Goal: Task Accomplishment & Management: Use online tool/utility

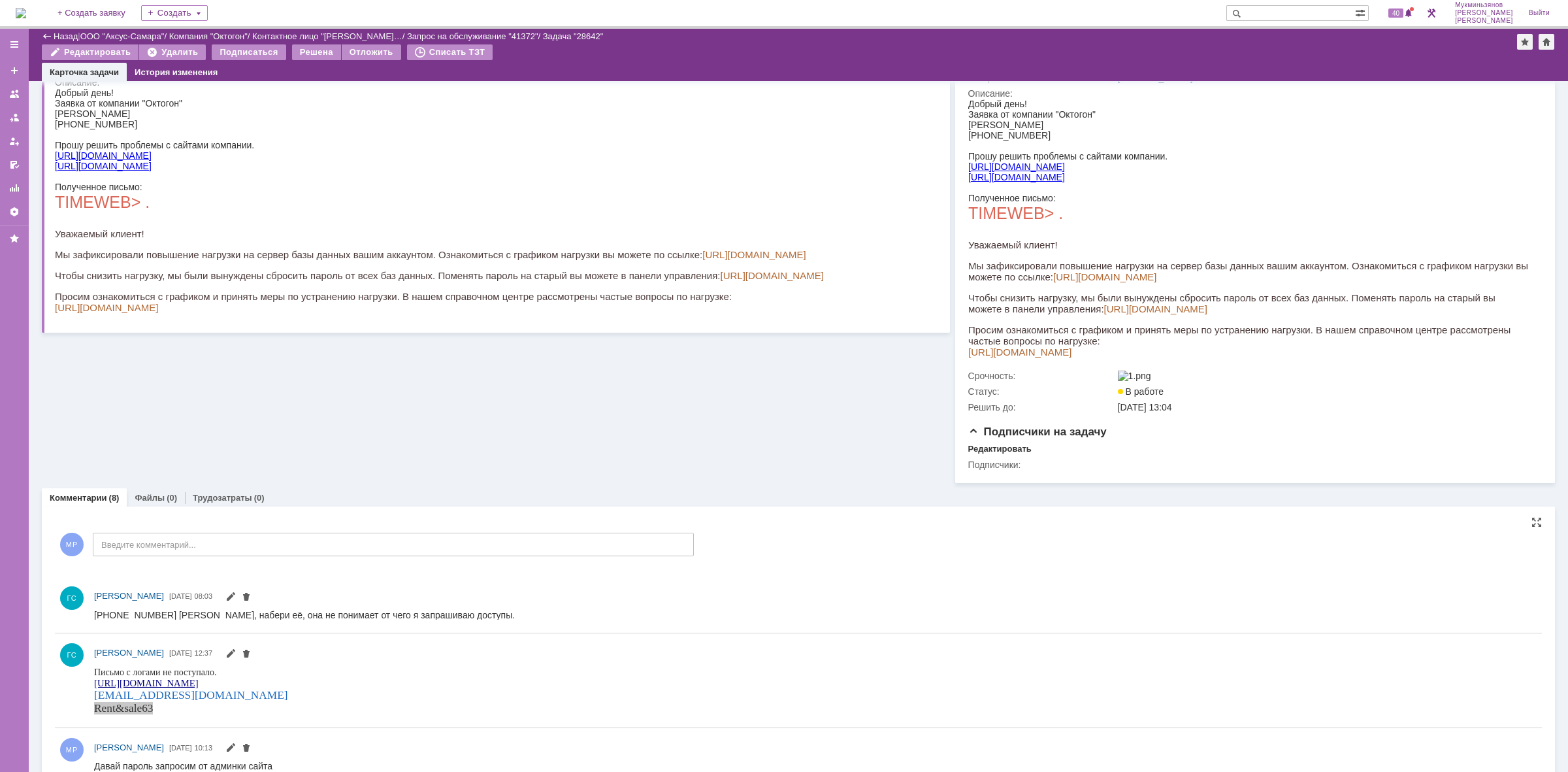
scroll to position [245, 0]
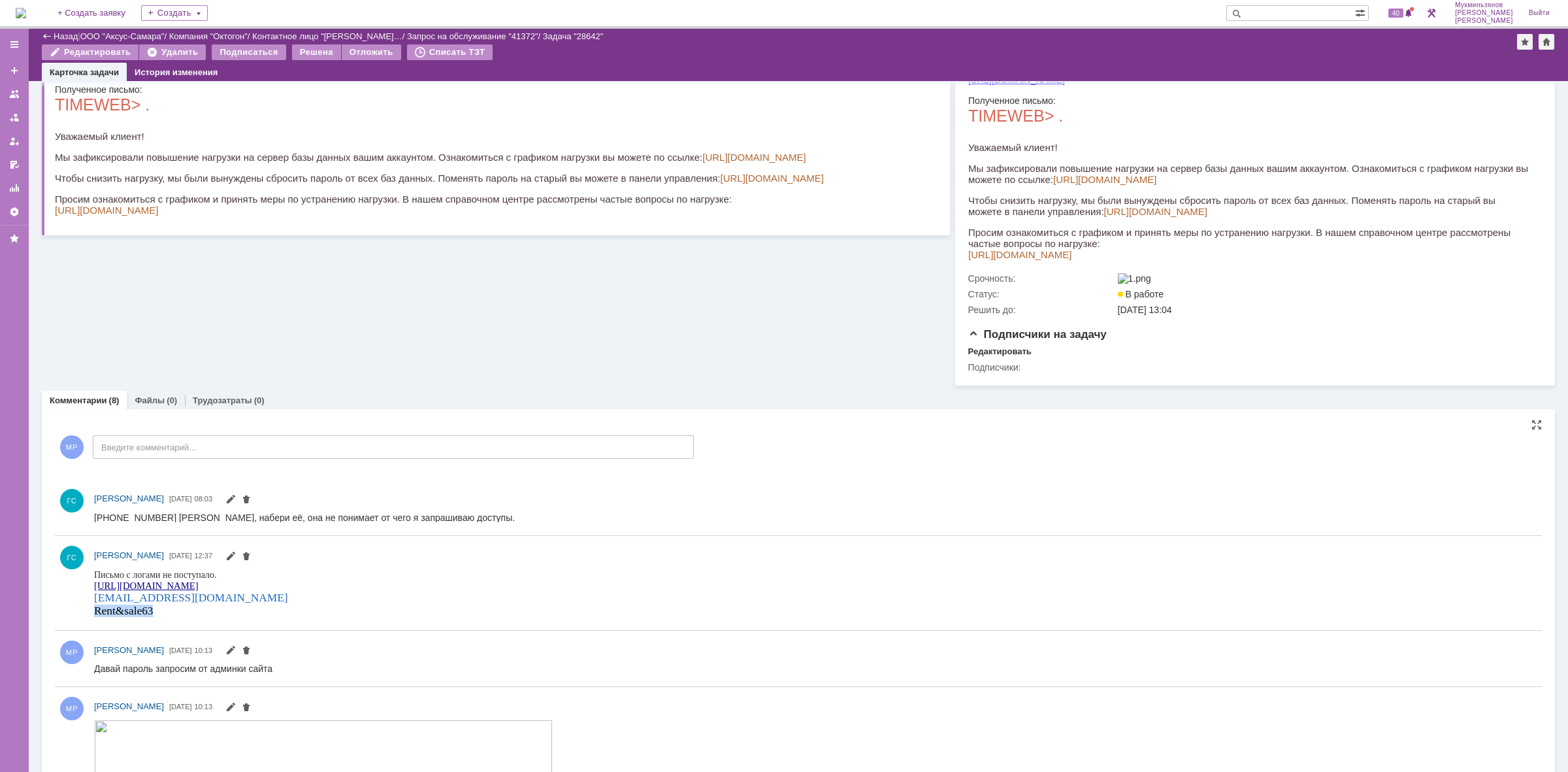
copy span "Rent&sale63"
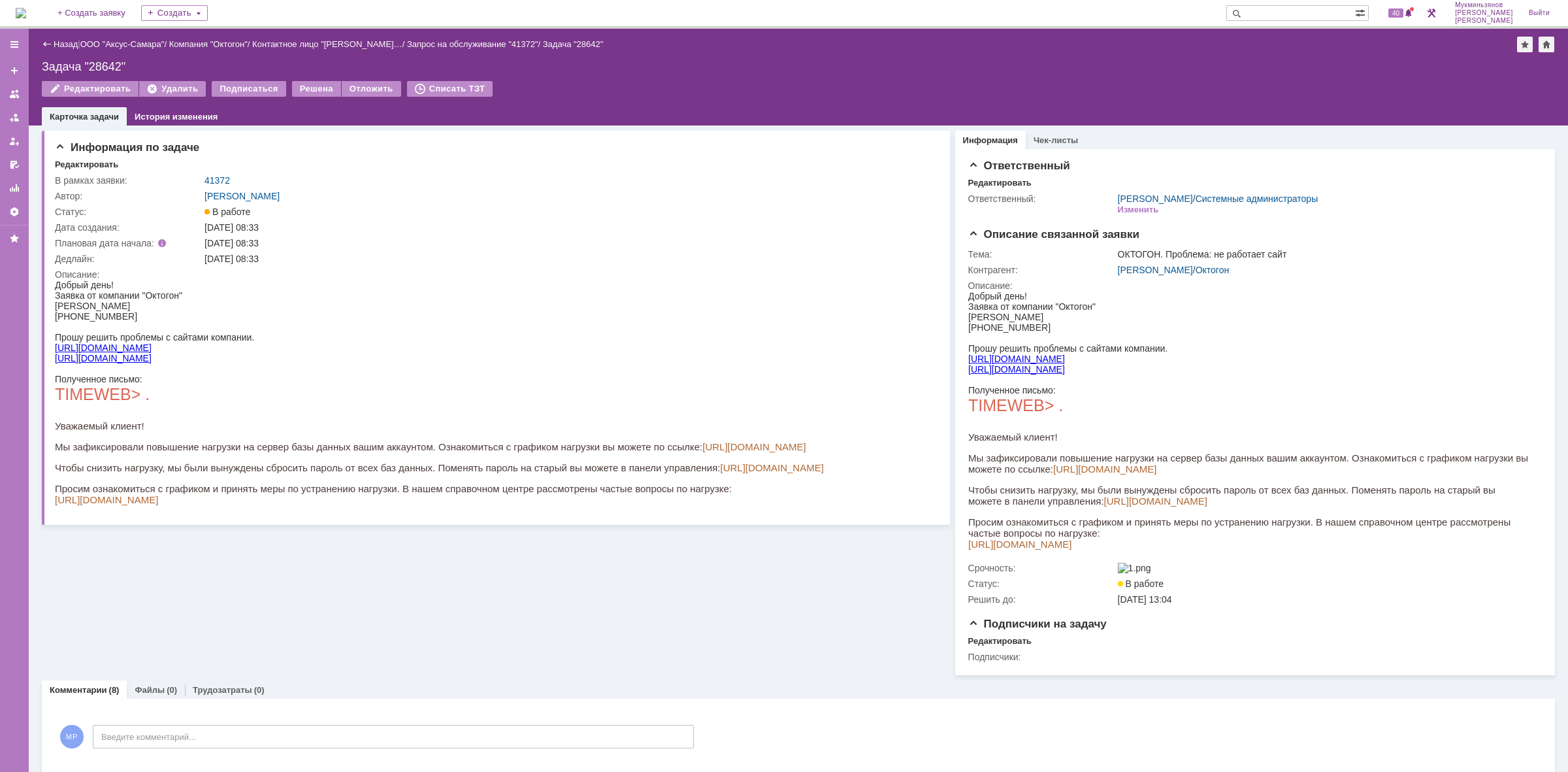
click at [13, 20] on div "На домашнюю + Создать заявку Создать 40 Мукминьзянов Раиль Рамильевич Выйти" at bounding box center [784, 14] width 1568 height 29
click at [17, 14] on img at bounding box center [21, 13] width 10 height 10
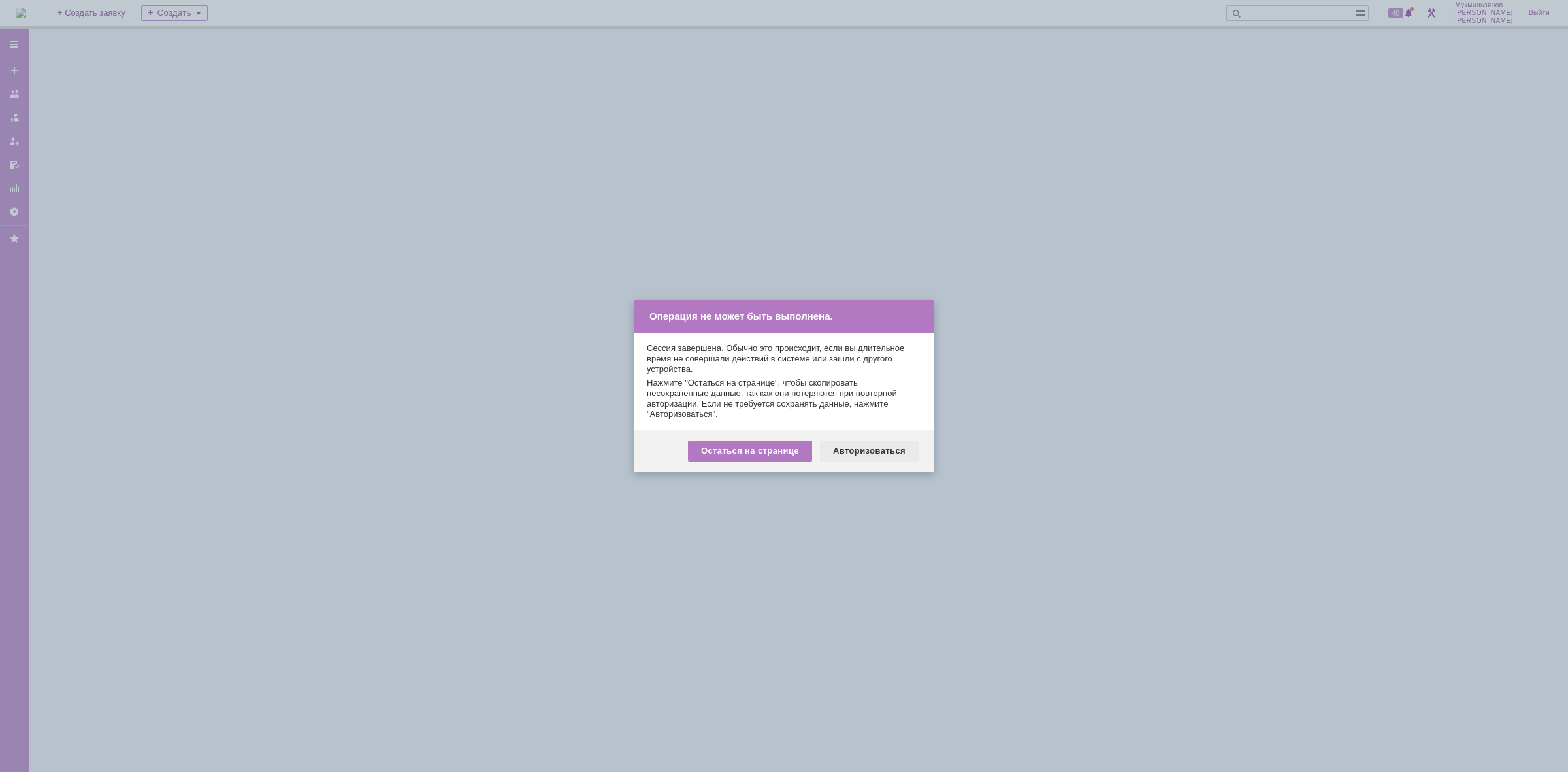
click at [876, 442] on div "Авторизоваться" at bounding box center [869, 451] width 99 height 21
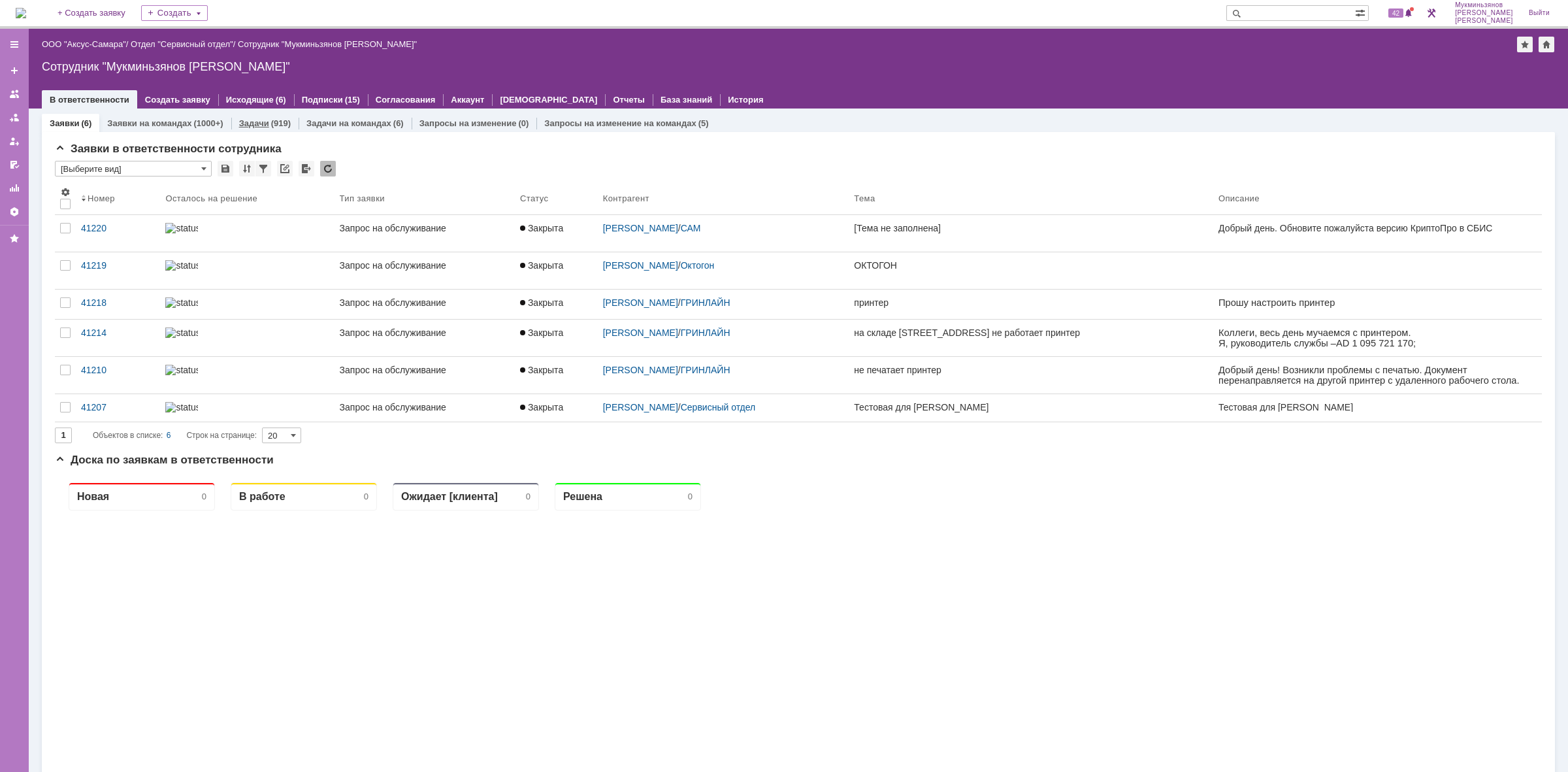
click at [281, 129] on div "Задачи (919)" at bounding box center [265, 123] width 67 height 19
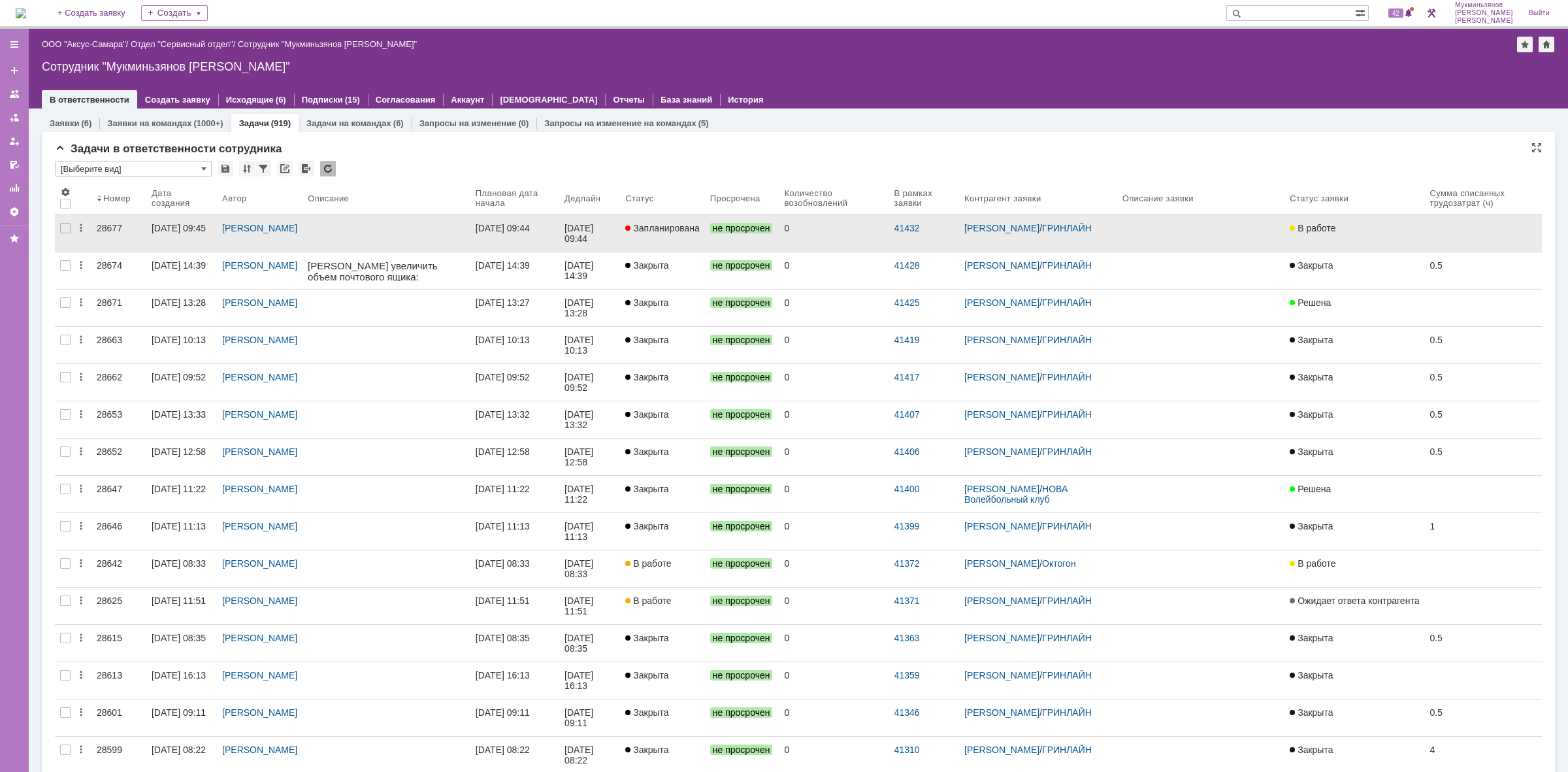
click at [575, 234] on div "[DATE] 09:44" at bounding box center [580, 233] width 31 height 21
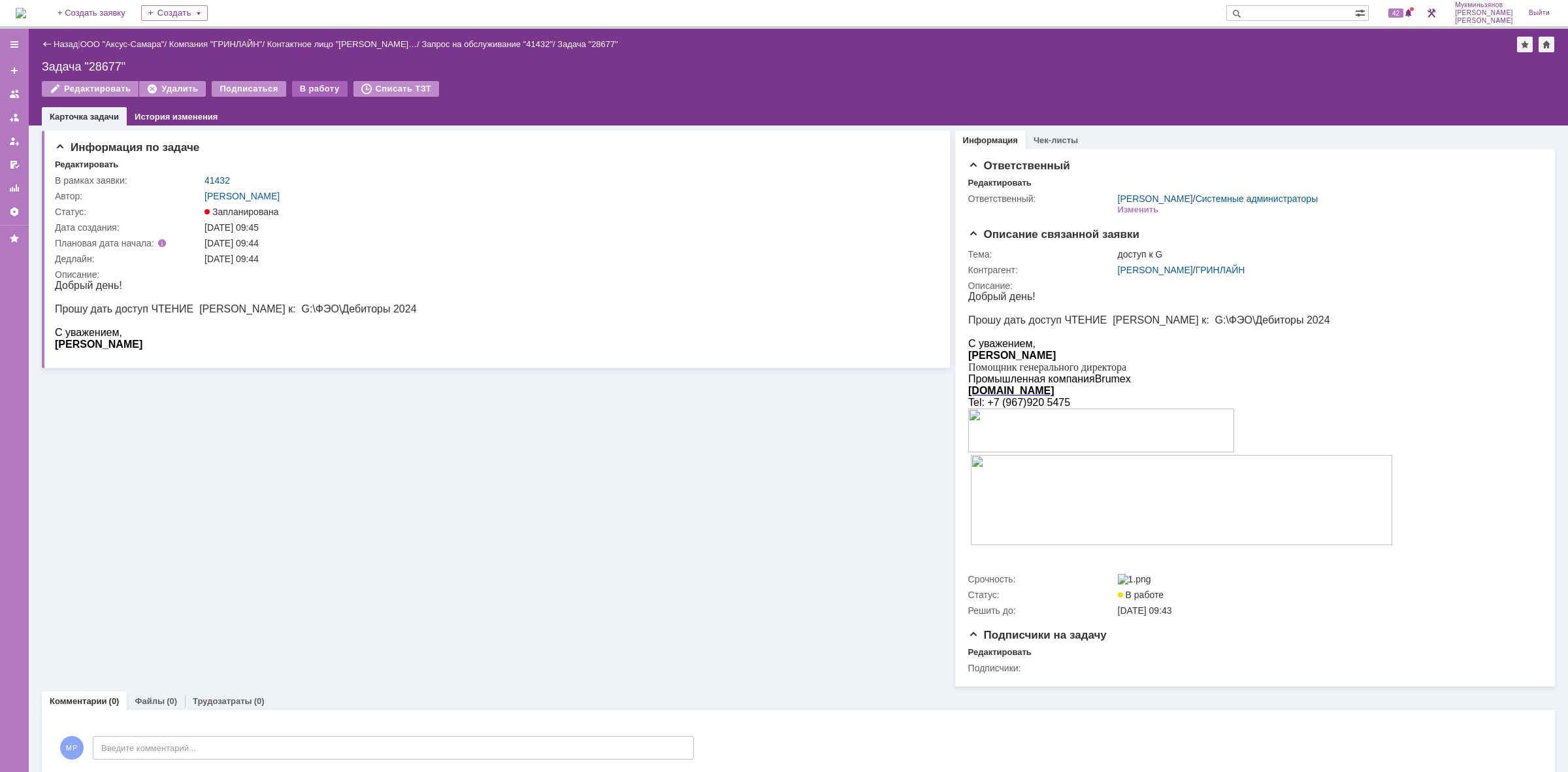
click at [321, 87] on div "В работу" at bounding box center [320, 89] width 56 height 16
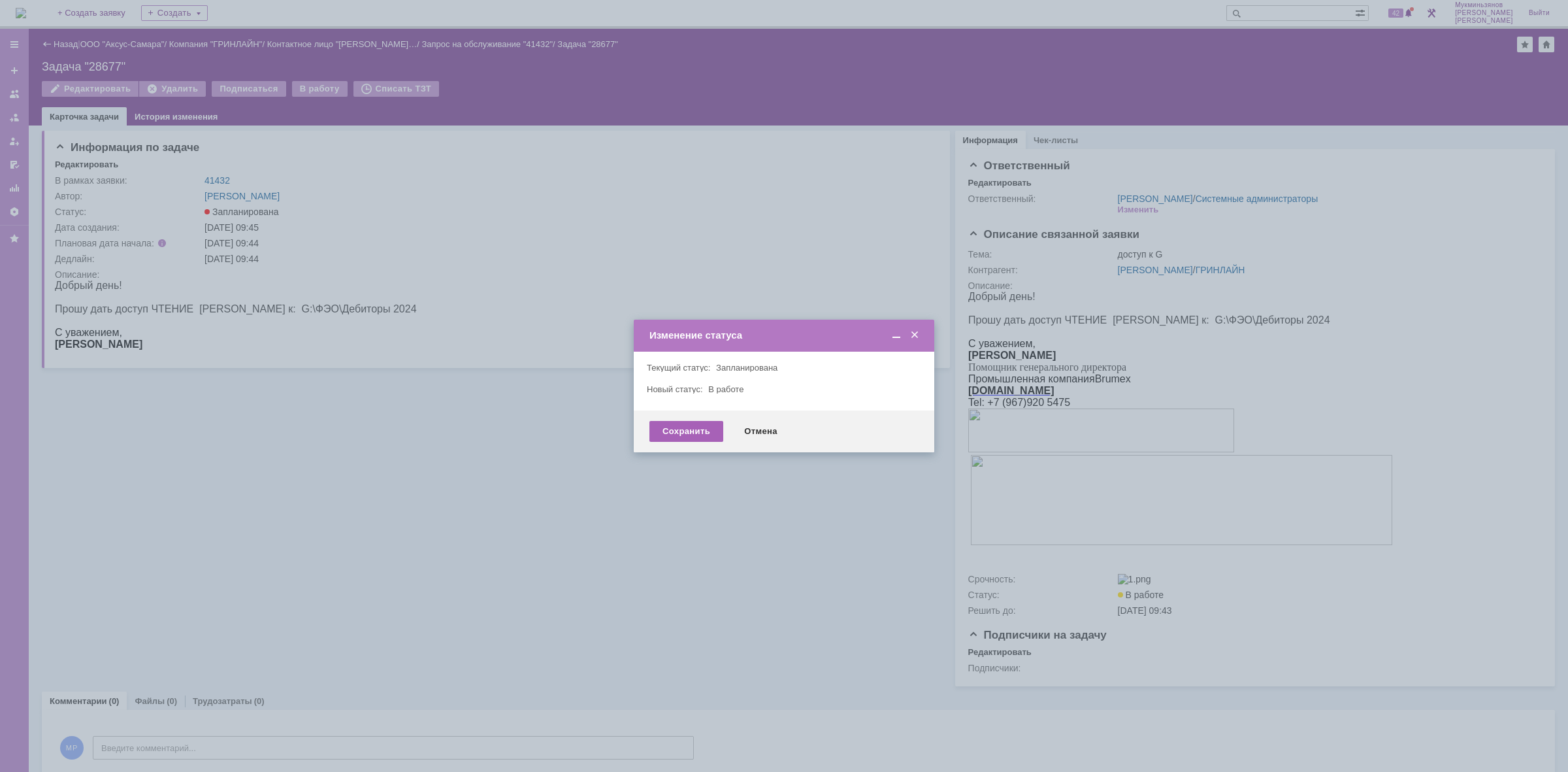
click at [682, 432] on div "Сохранить" at bounding box center [686, 431] width 73 height 21
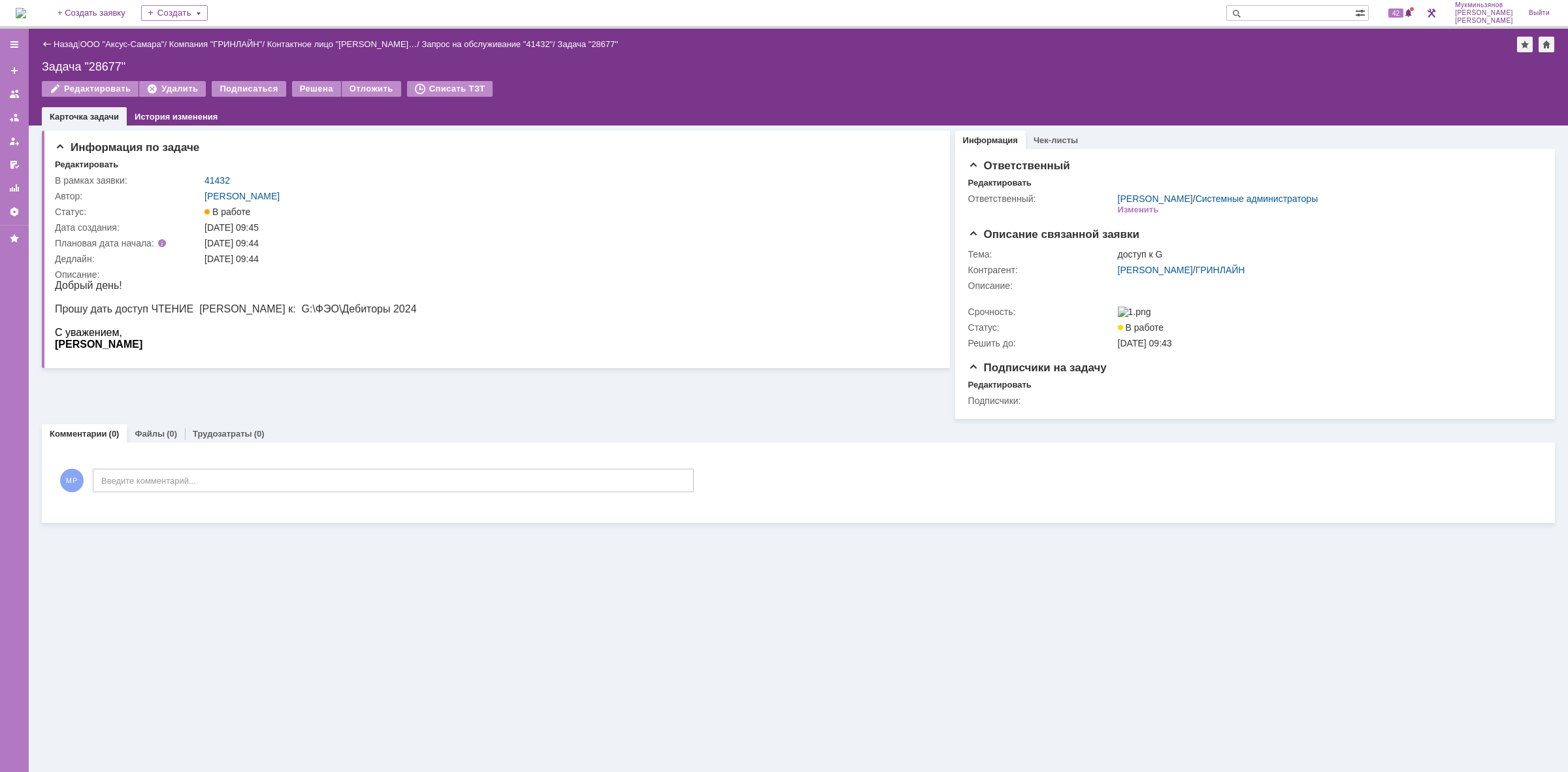
click at [26, 8] on img at bounding box center [21, 13] width 10 height 10
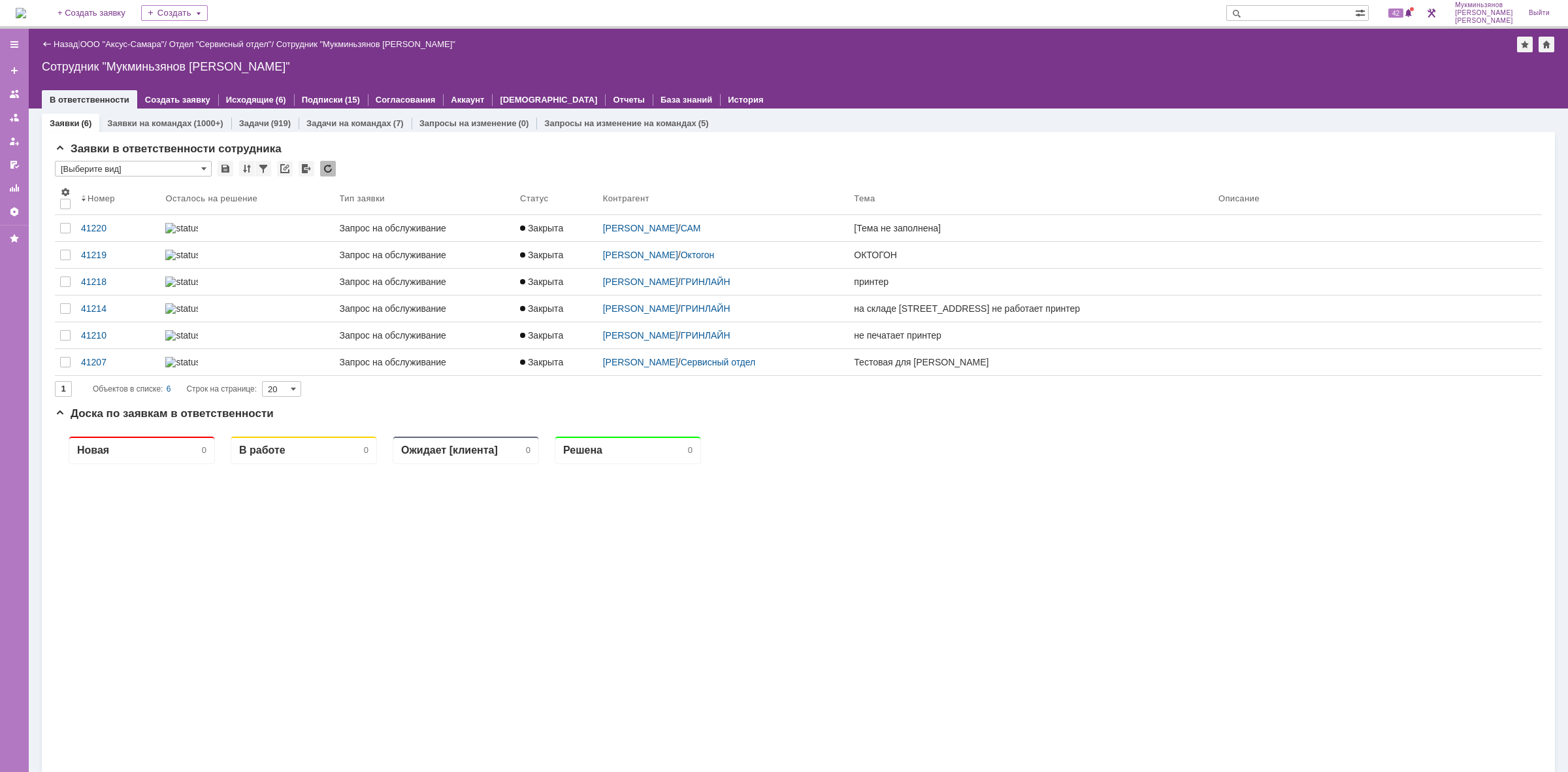
drag, startPoint x: 272, startPoint y: 121, endPoint x: 286, endPoint y: 167, distance: 48.1
click at [272, 121] on div "(919)" at bounding box center [281, 122] width 19 height 10
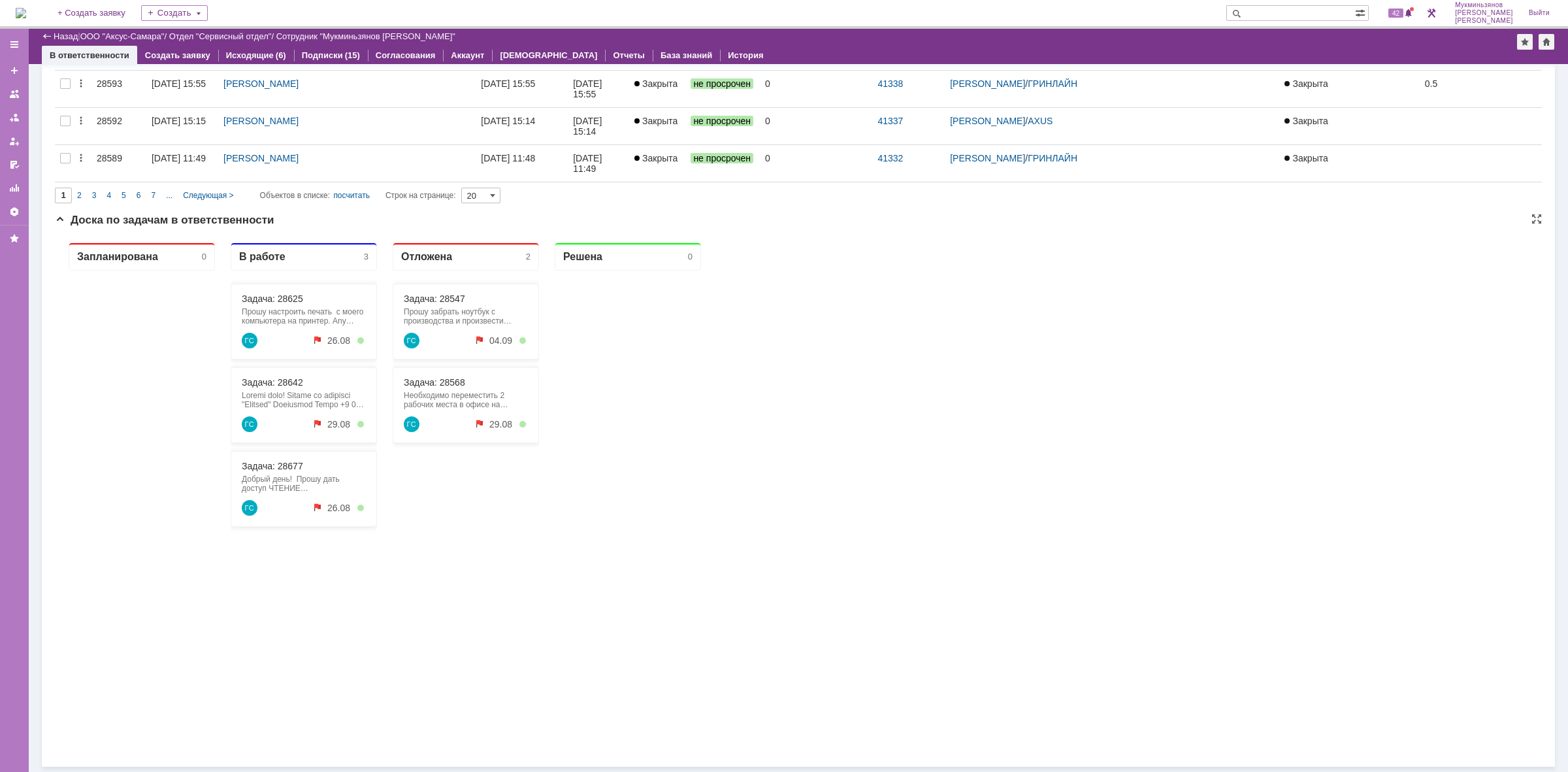
click at [286, 309] on div "Прошу настроить печать с моего компьютера на принтер. Any Desk 1 455 004 048" at bounding box center [304, 316] width 124 height 18
click at [286, 302] on link "Задача: 28625" at bounding box center [273, 299] width 61 height 10
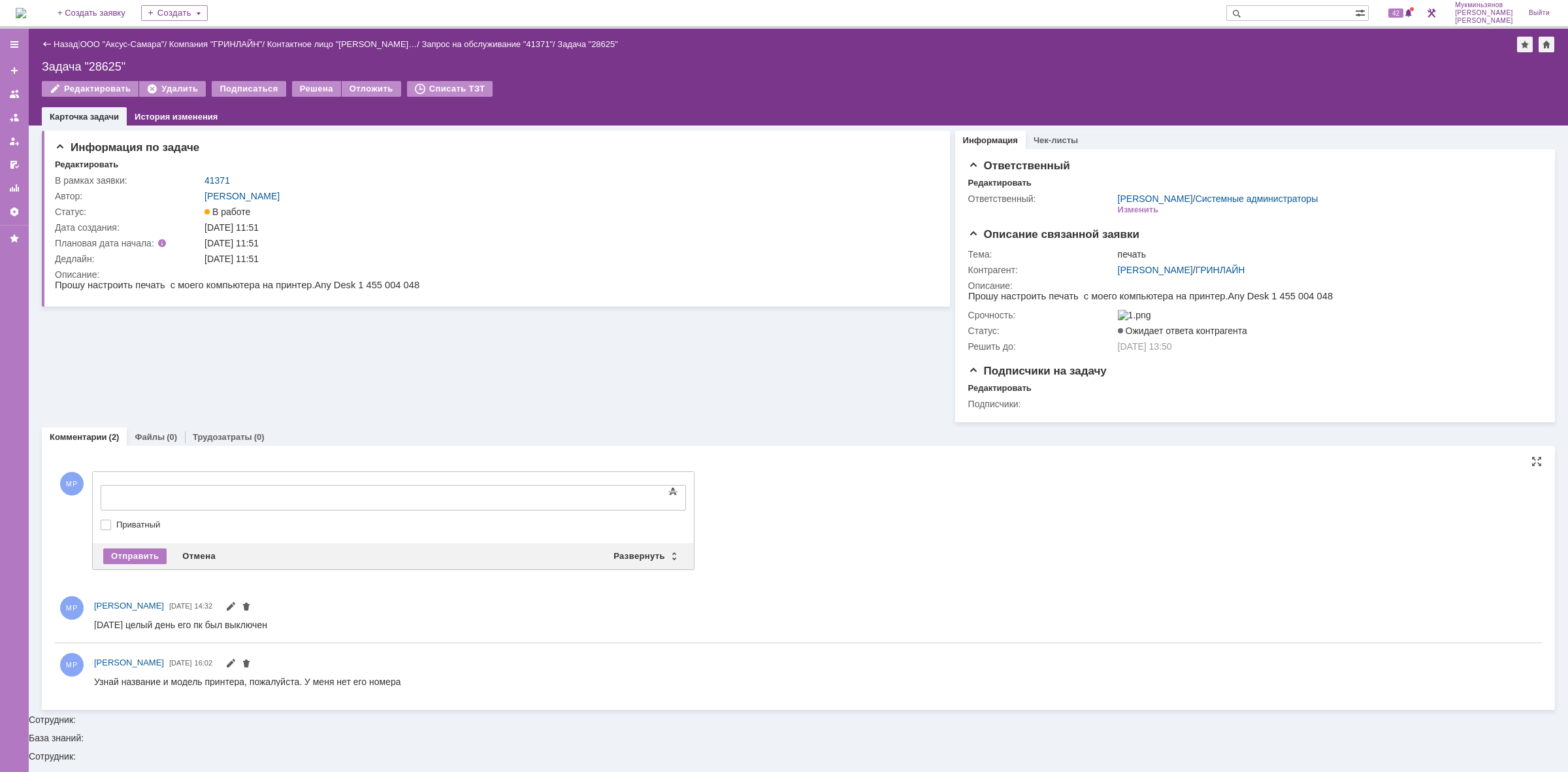
click at [300, 492] on div at bounding box center [207, 496] width 185 height 10
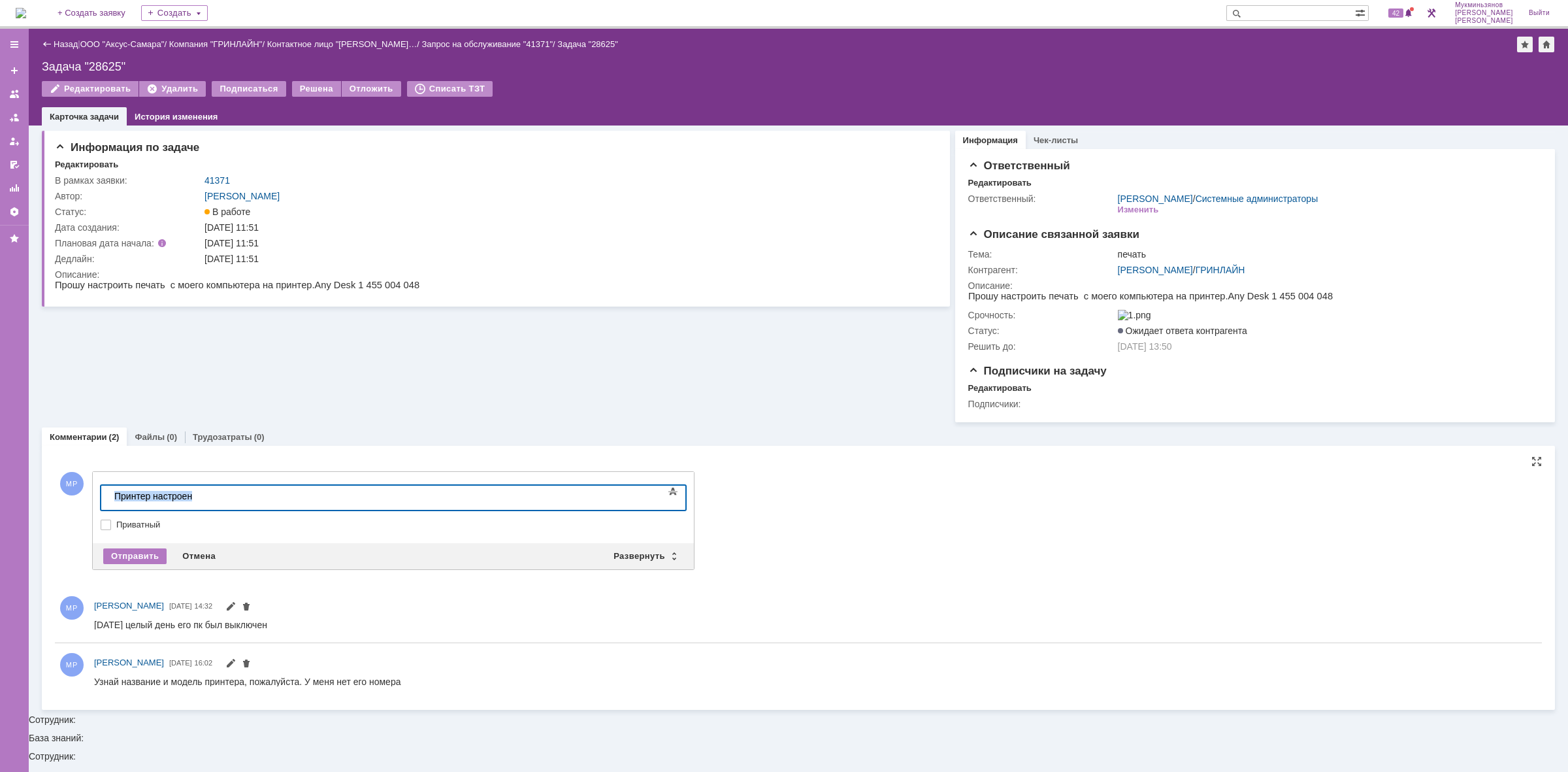
drag, startPoint x: 316, startPoint y: 492, endPoint x: 24, endPoint y: 490, distance: 292.0
click at [109, 490] on html "​Принтер настроен" at bounding box center [207, 496] width 196 height 22
copy div "​Принтер настроен"
click at [114, 560] on div "Отправить" at bounding box center [135, 556] width 64 height 16
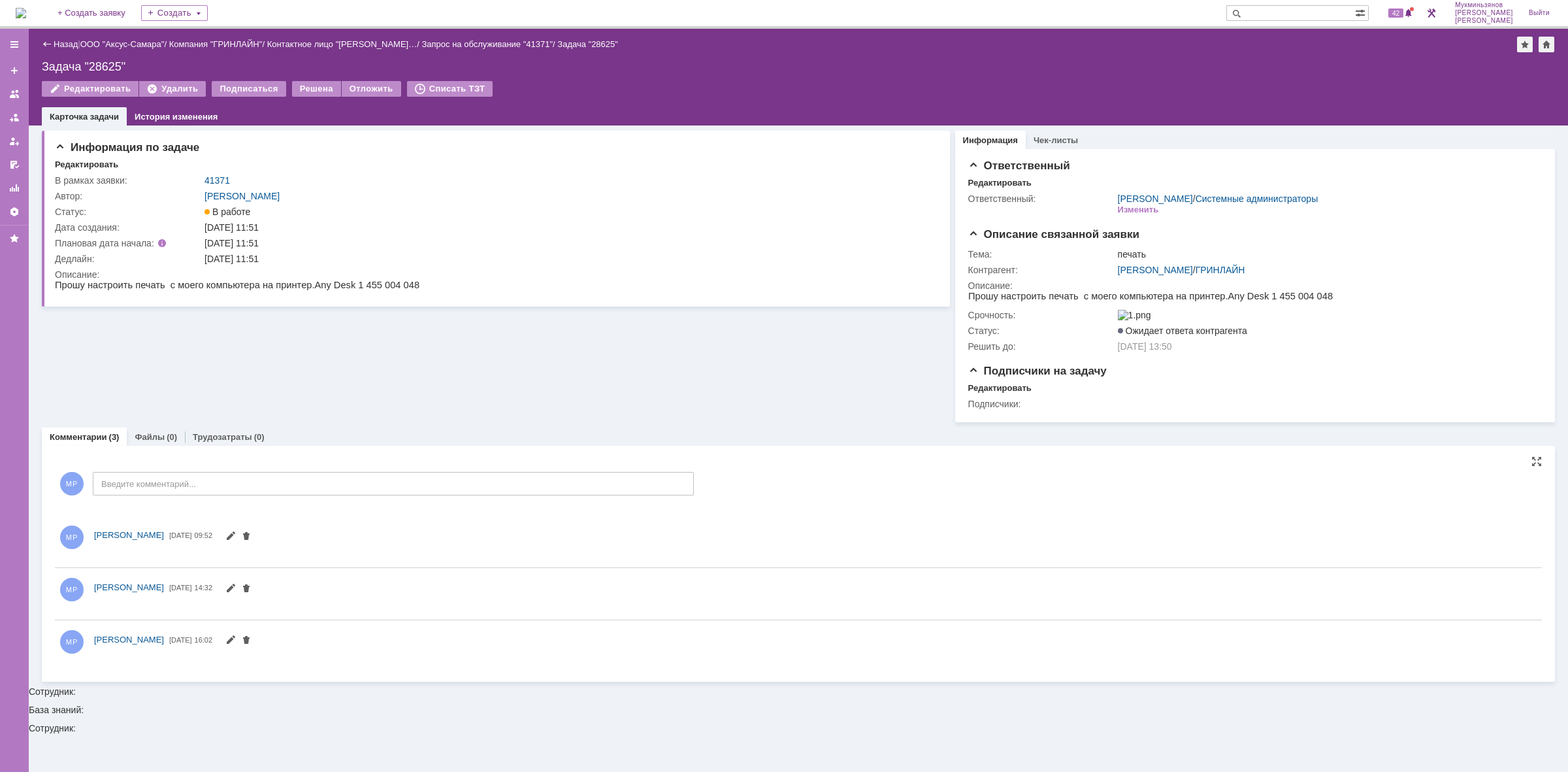
click at [225, 451] on div "Комментарии Добавить комментарий МР Введите комментарий... 1 Всего комментариев…" at bounding box center [798, 564] width 1513 height 236
click at [227, 442] on link "Трудозатраты" at bounding box center [223, 436] width 59 height 10
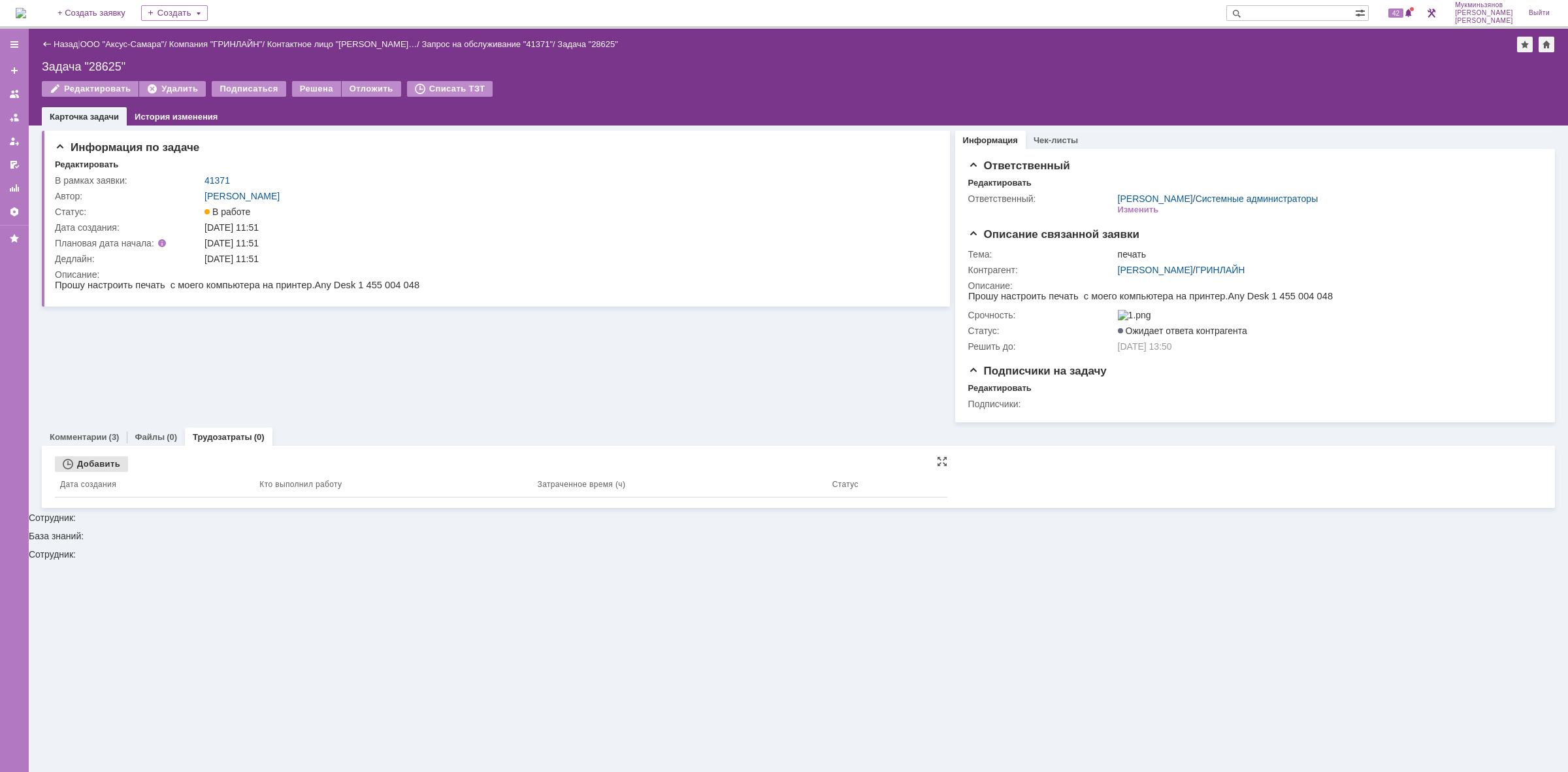
click at [92, 472] on div "Добавить" at bounding box center [92, 464] width 73 height 16
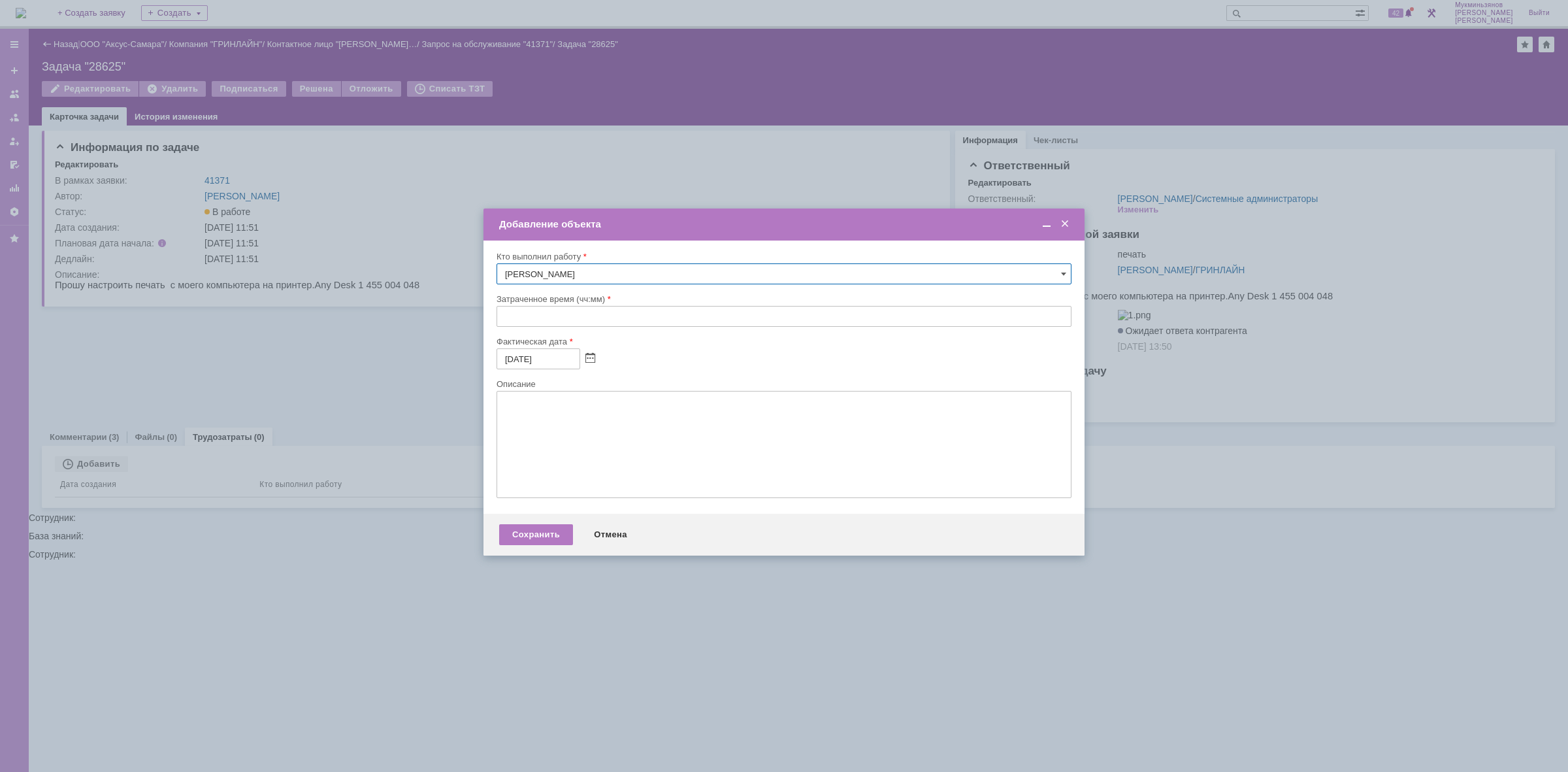
drag, startPoint x: 539, startPoint y: 312, endPoint x: 564, endPoint y: 355, distance: 49.7
click at [539, 314] on input "text" at bounding box center [784, 316] width 575 height 21
type input "00:30"
click at [550, 439] on textarea at bounding box center [784, 444] width 575 height 108
paste textarea "​Принтер настроен"
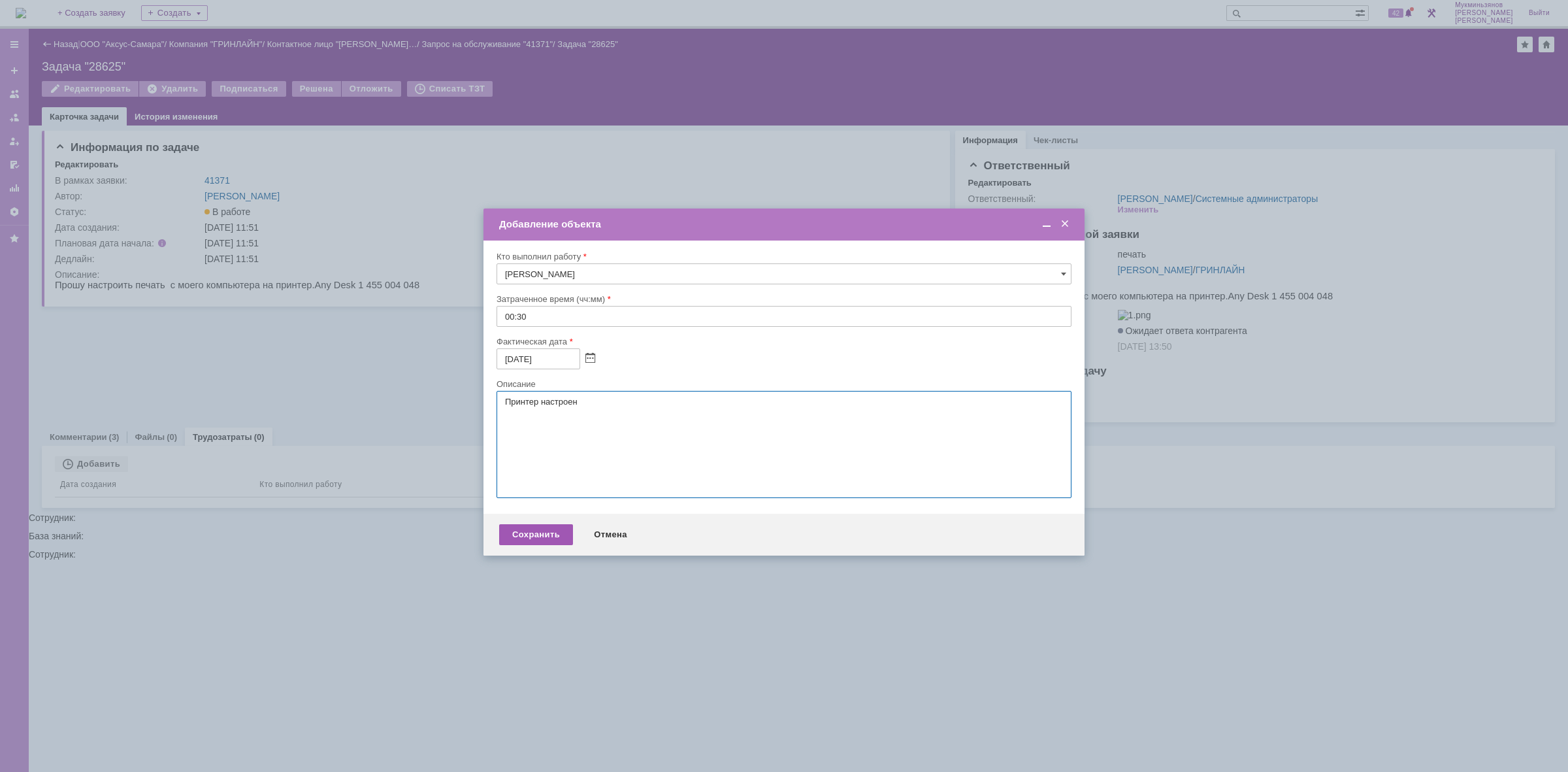
type textarea "​Принтер настроен"
click at [539, 537] on div "Сохранить" at bounding box center [536, 534] width 73 height 21
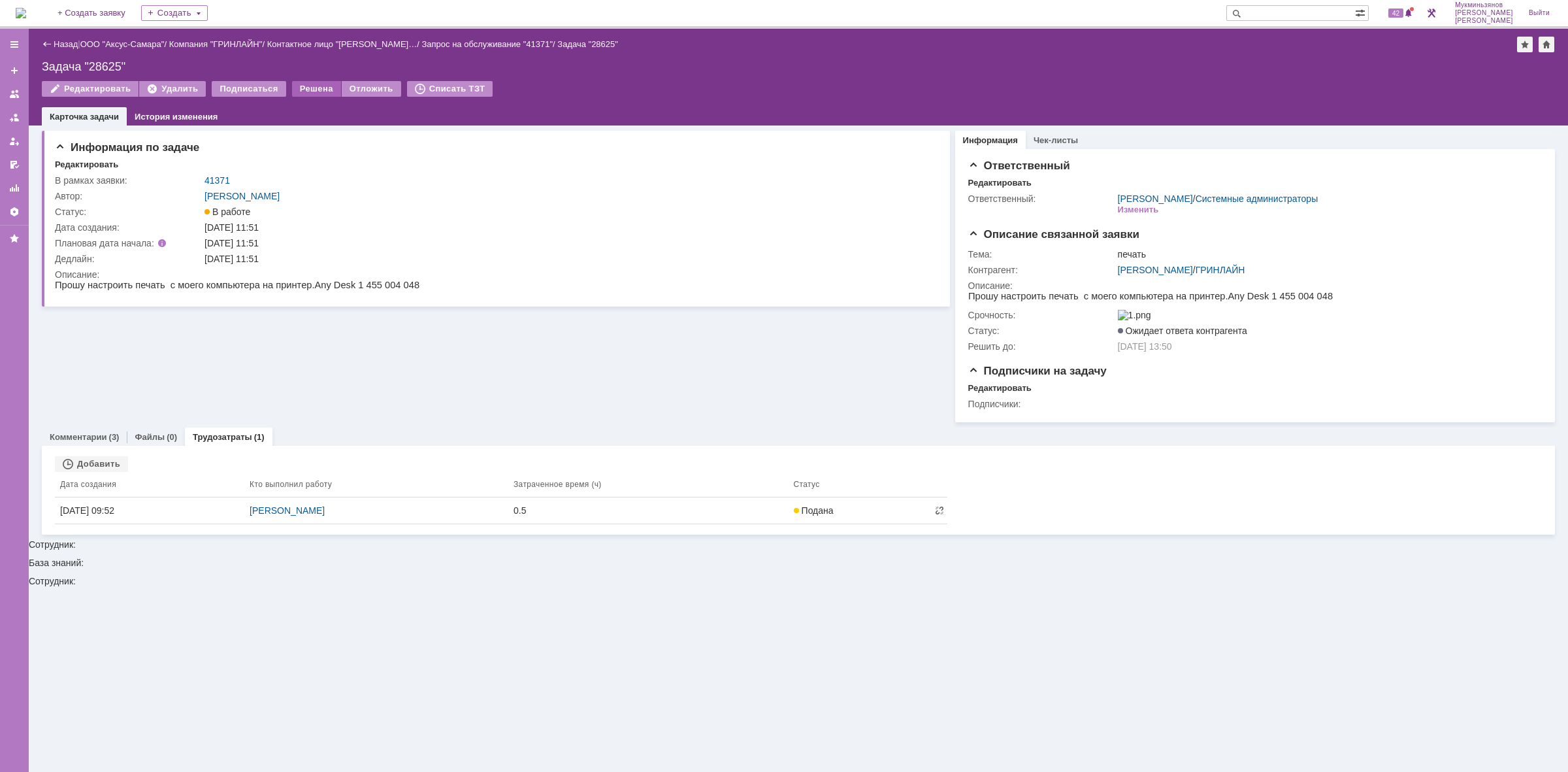
click at [308, 90] on div "Решена" at bounding box center [316, 89] width 49 height 16
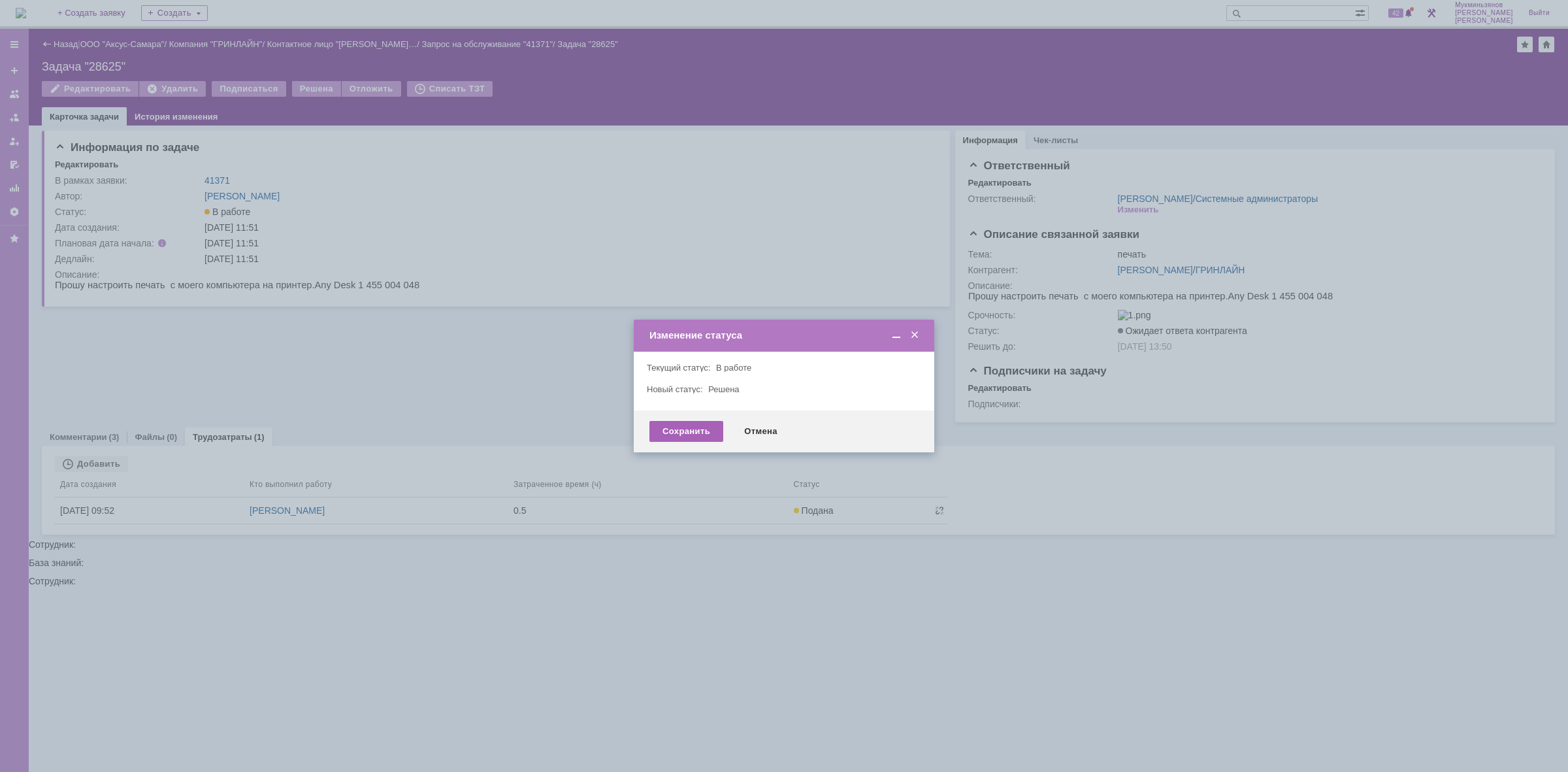
click at [670, 423] on div "Сохранить" at bounding box center [686, 431] width 73 height 21
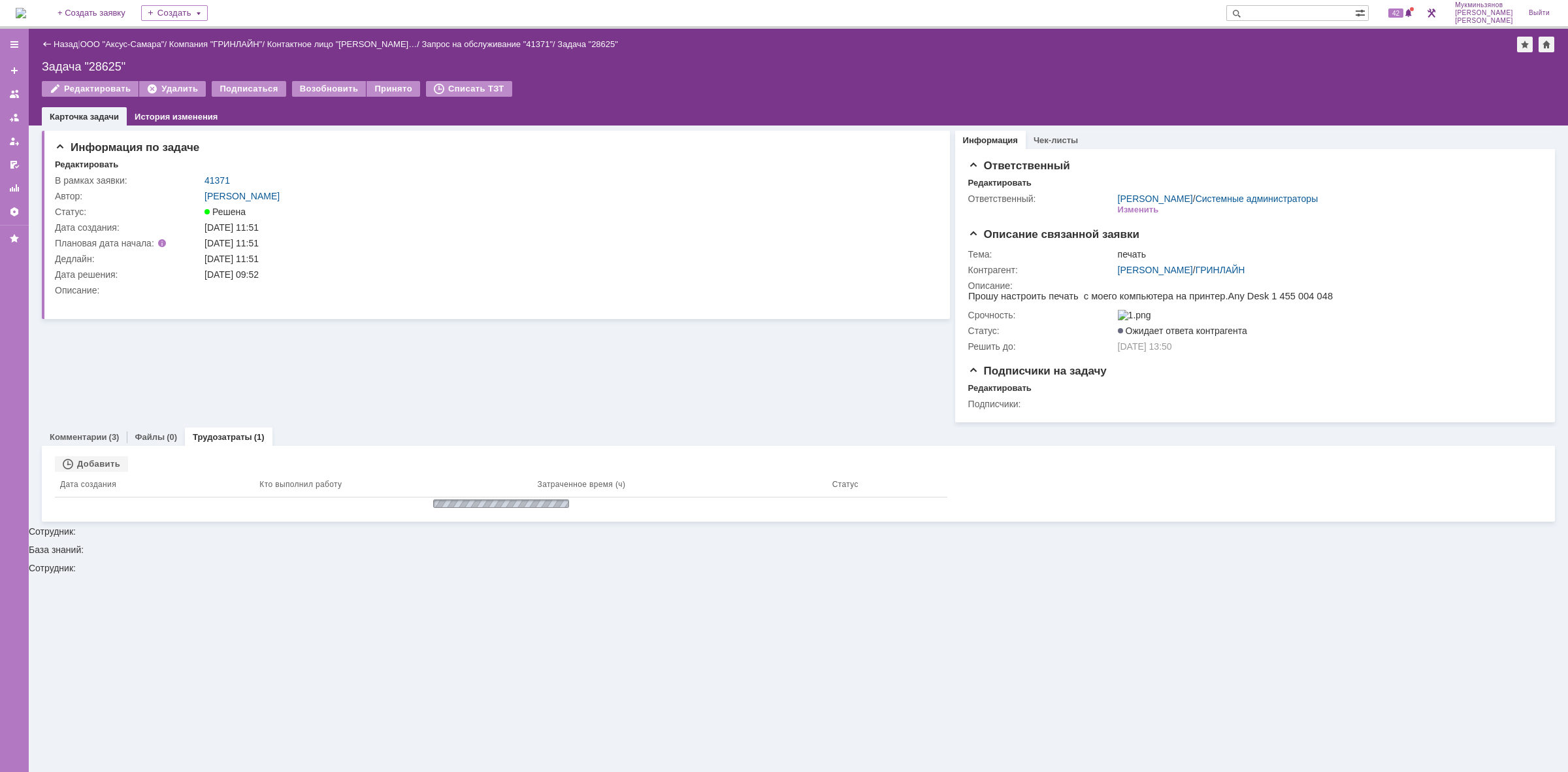
click at [26, 14] on img at bounding box center [21, 13] width 10 height 10
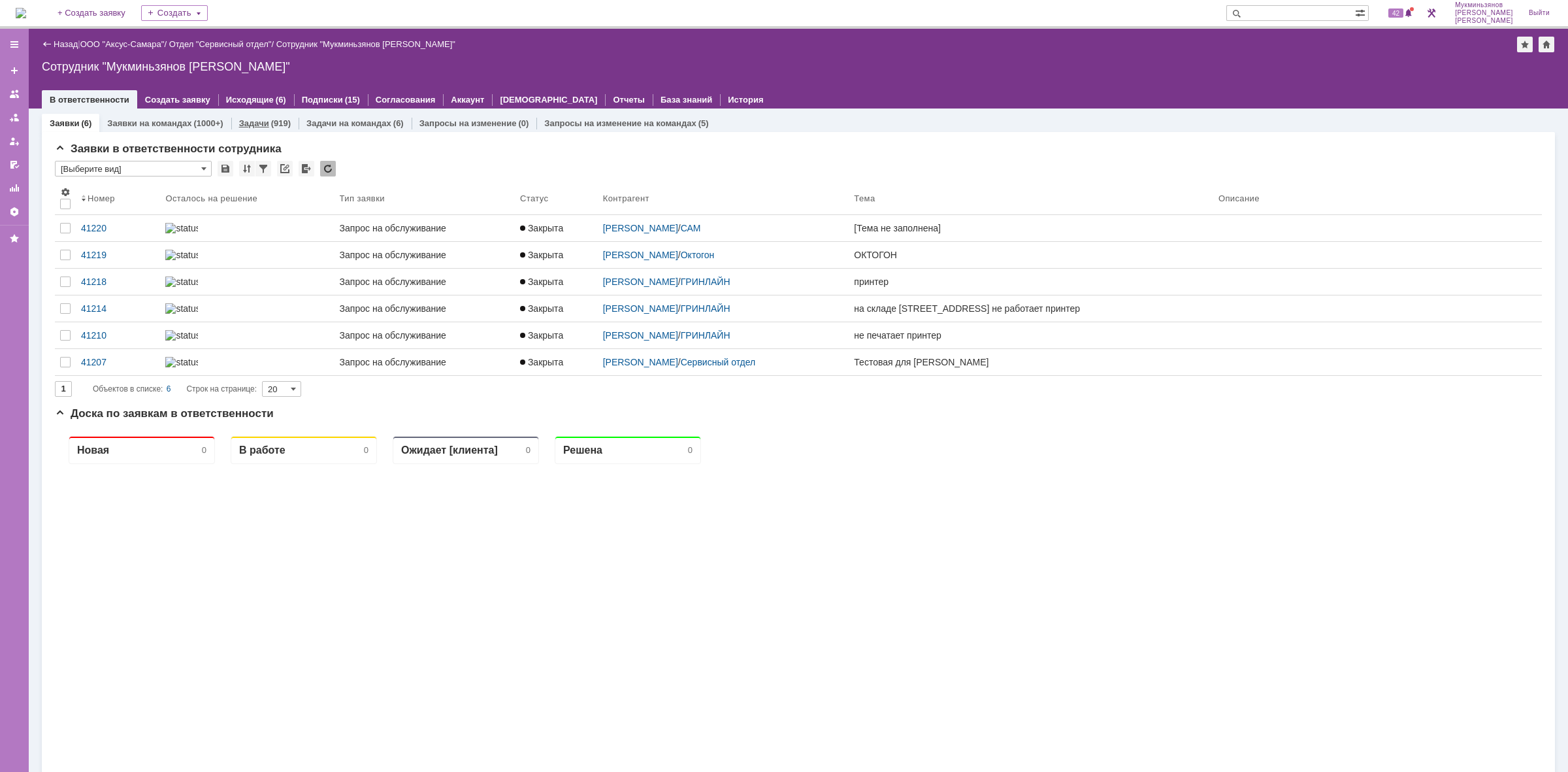
click at [259, 123] on link "Задачи" at bounding box center [254, 122] width 30 height 10
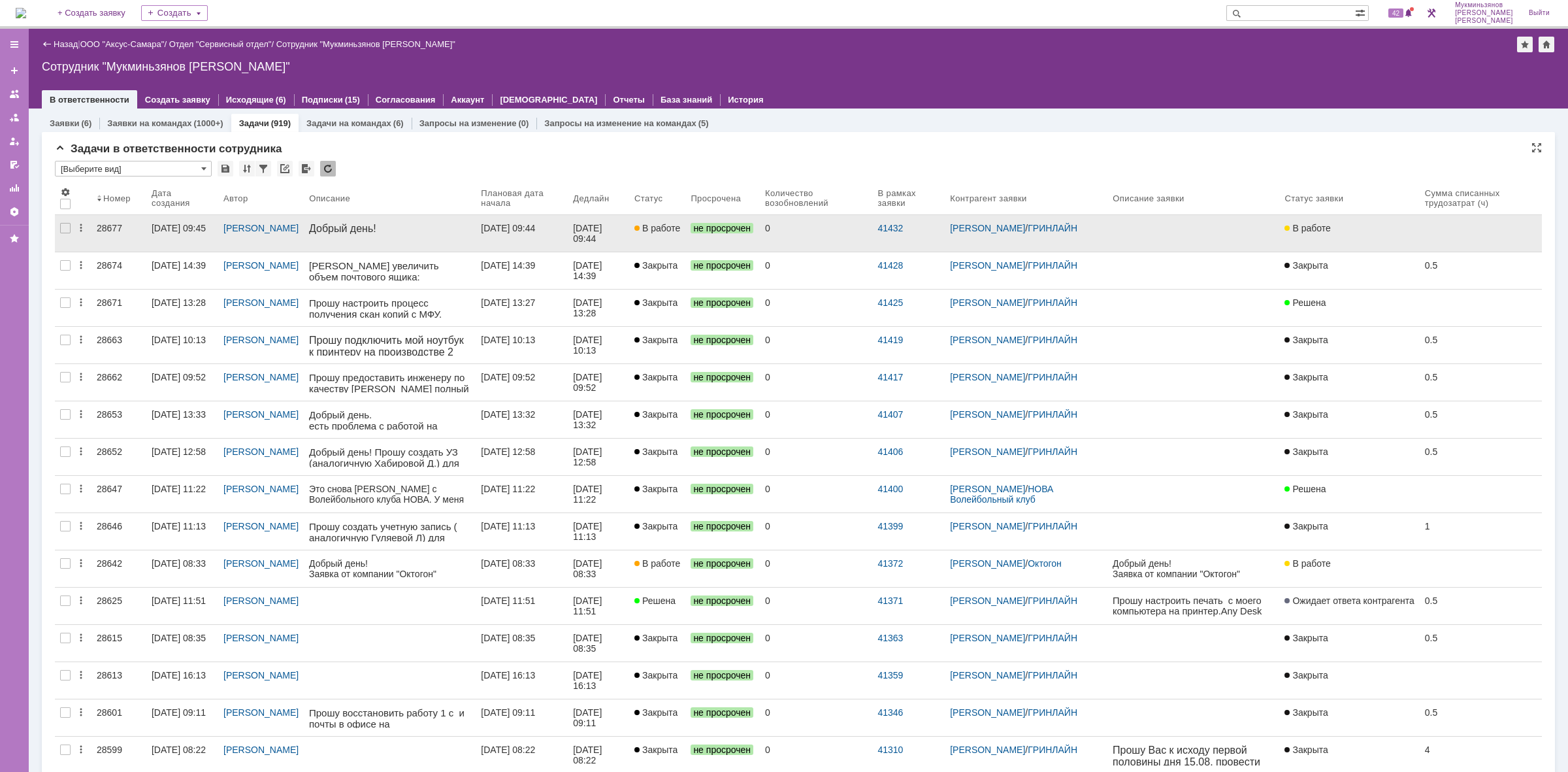
click at [562, 220] on link "[DATE] 09:44" at bounding box center [521, 233] width 92 height 37
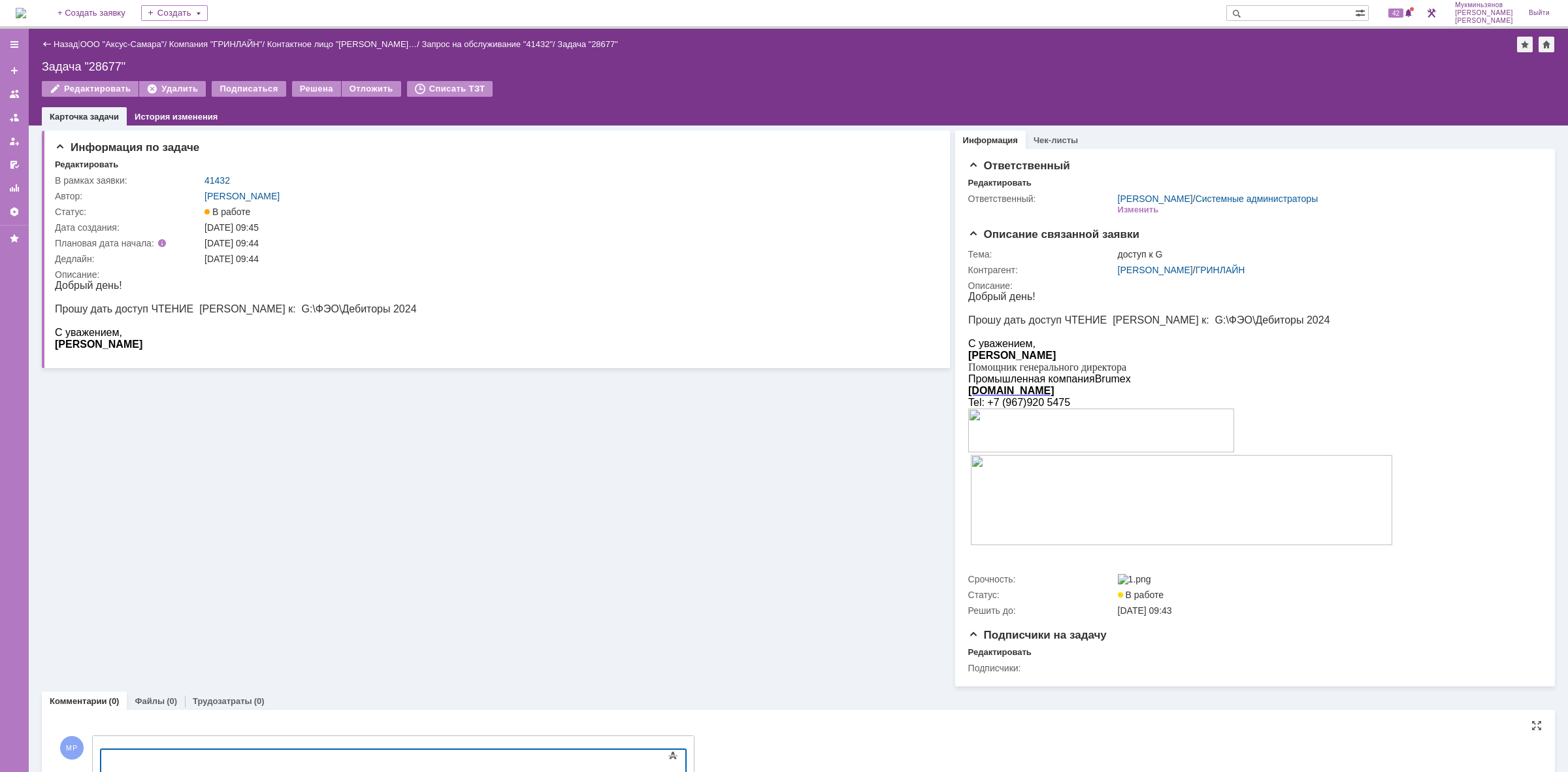
click at [228, 757] on div at bounding box center [207, 760] width 185 height 10
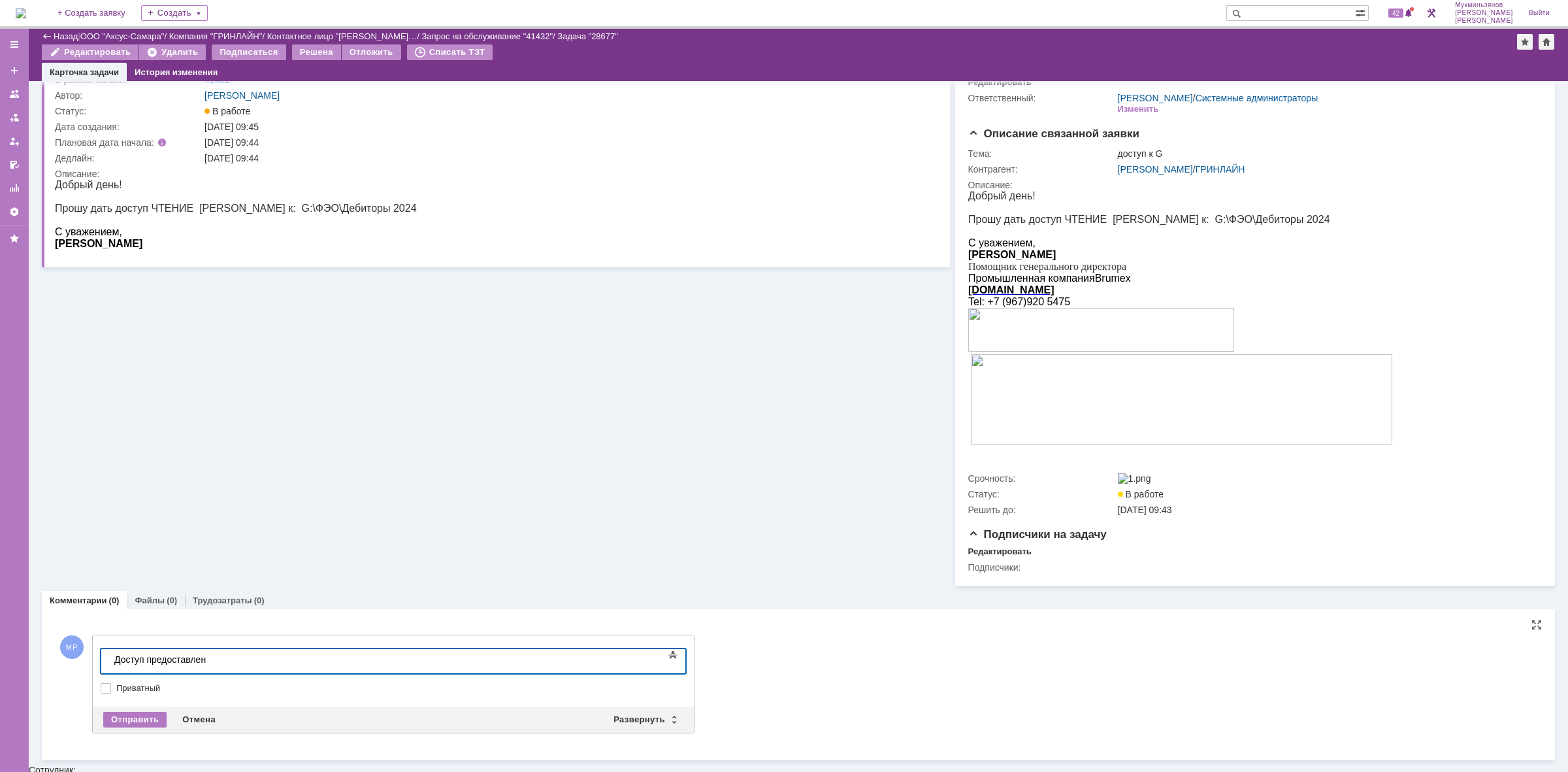
scroll to position [53, 0]
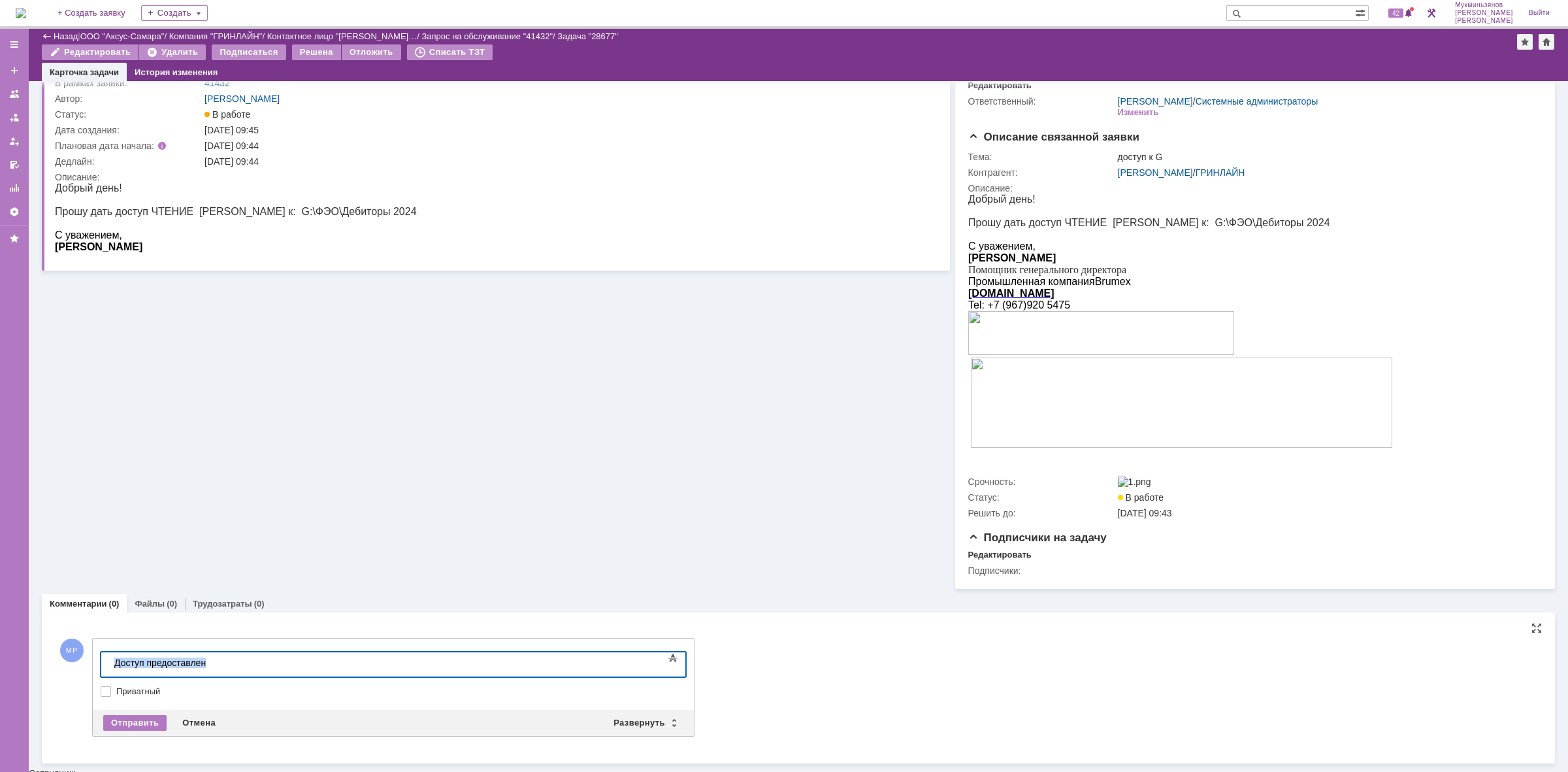
drag, startPoint x: 221, startPoint y: 663, endPoint x: 19, endPoint y: 686, distance: 203.3
click at [109, 674] on html "​Доступ предоставлен" at bounding box center [207, 663] width 196 height 22
copy div "​Доступ предоставлен"
click at [138, 728] on div "Отправить" at bounding box center [135, 723] width 64 height 16
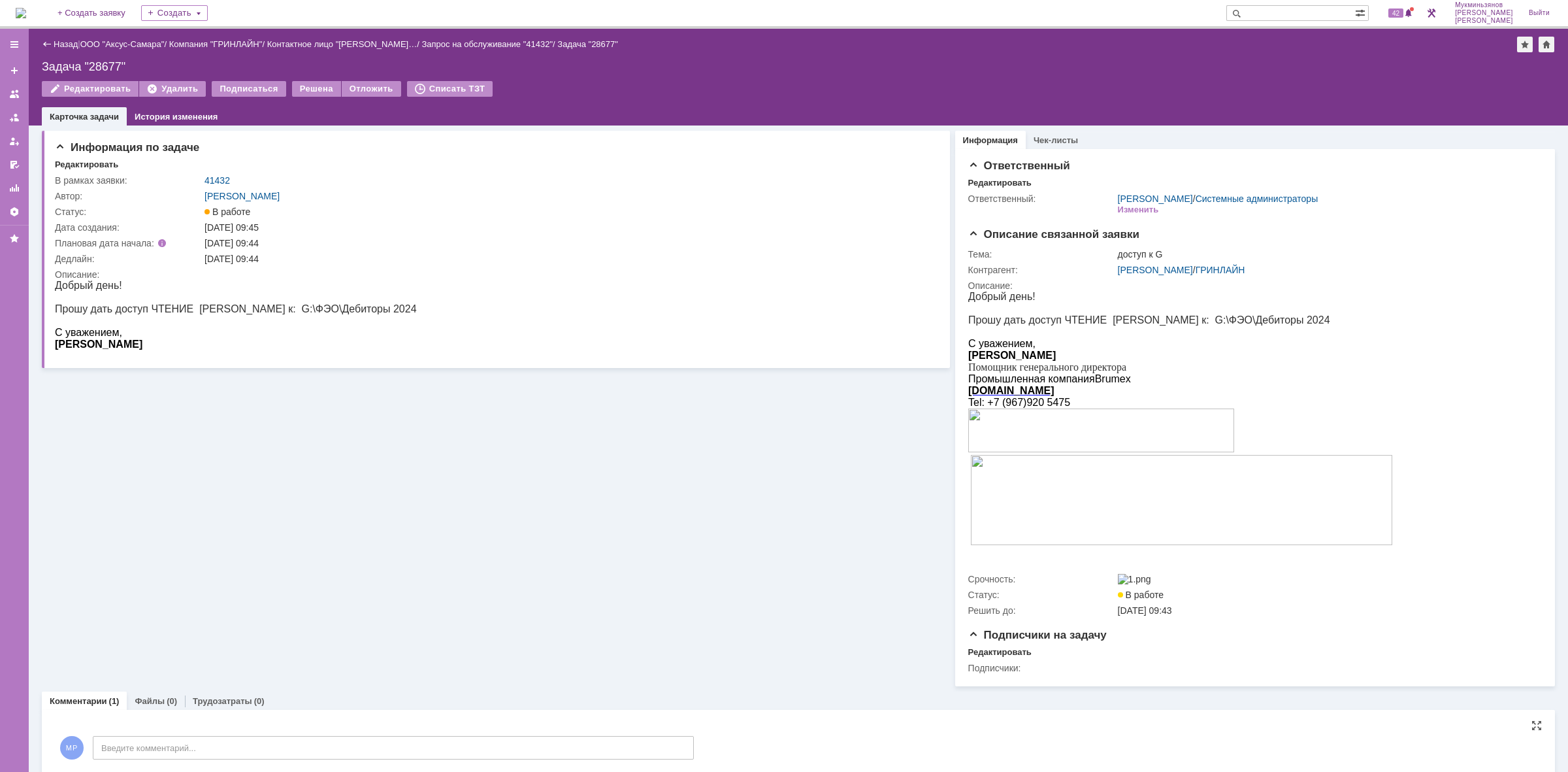
scroll to position [0, 0]
click at [216, 697] on div "Трудозатраты (0)" at bounding box center [229, 701] width 87 height 19
click at [118, 733] on div "Добавить" at bounding box center [92, 728] width 73 height 16
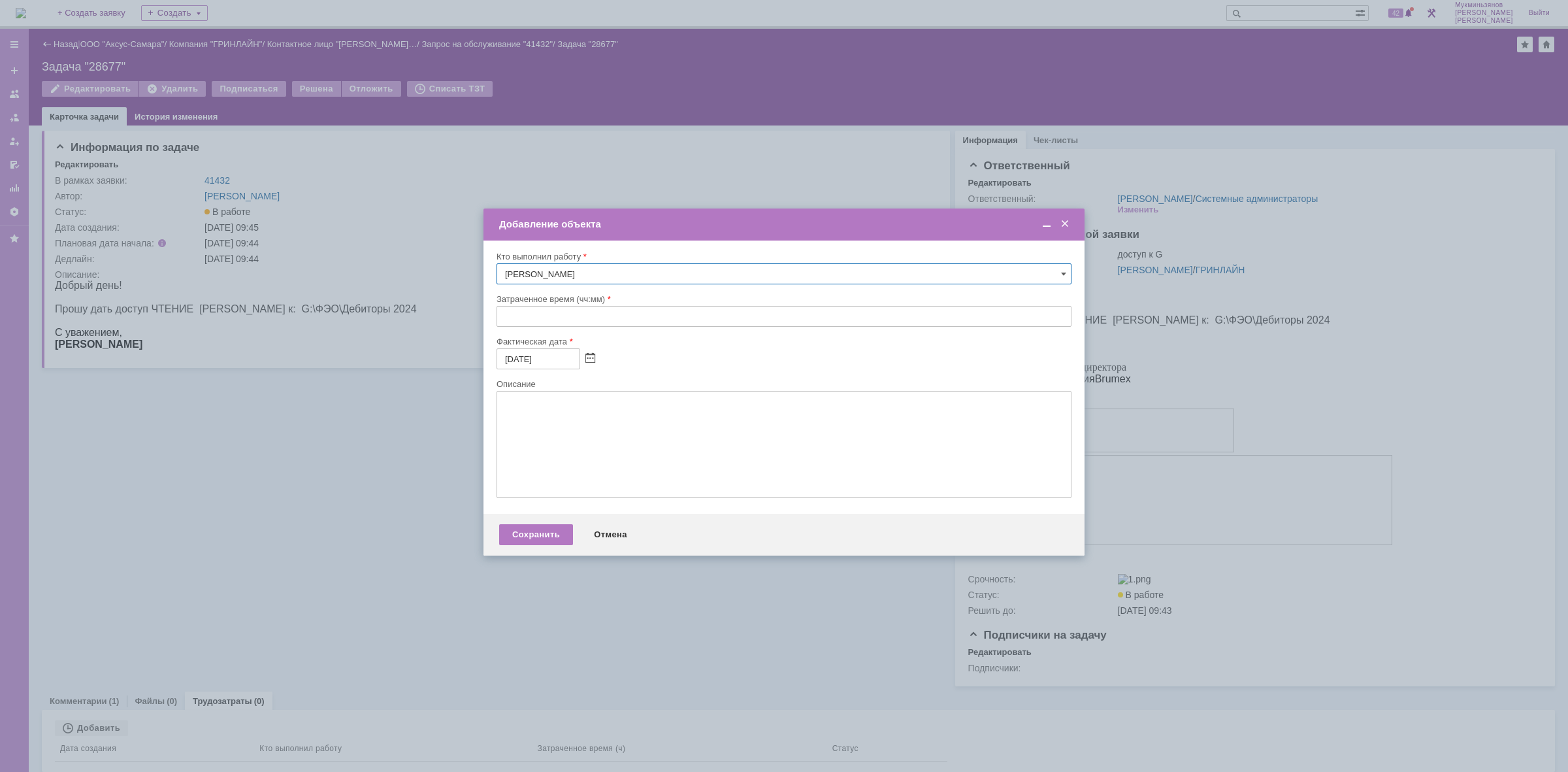
click at [628, 319] on input "text" at bounding box center [784, 316] width 575 height 21
type input "00:30"
click at [619, 485] on textarea at bounding box center [784, 444] width 575 height 108
paste textarea "​Доступ предоставлен"
type textarea "​Доступ предоставлен"
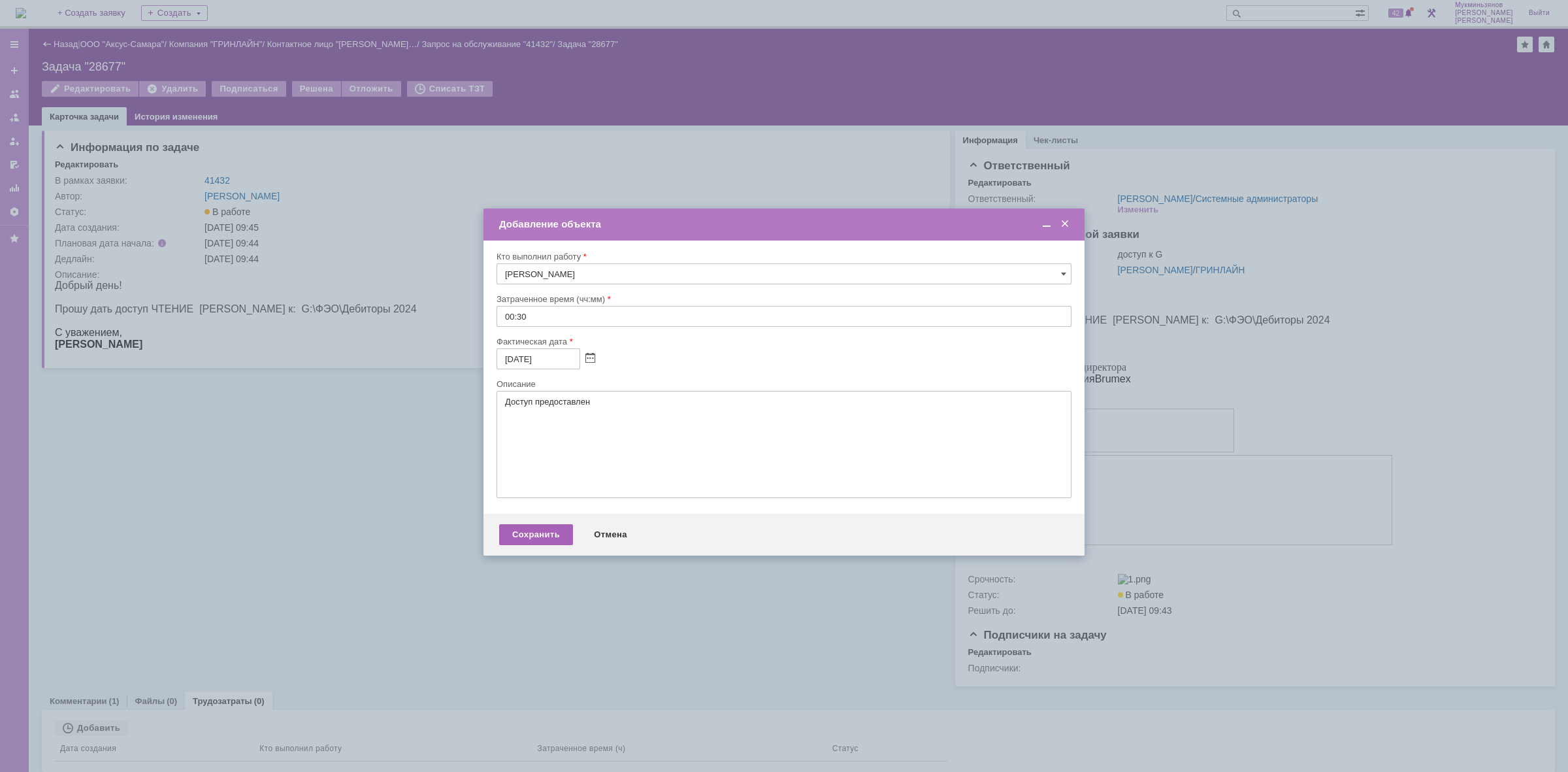
click at [521, 543] on div "Сохранить" at bounding box center [536, 534] width 73 height 21
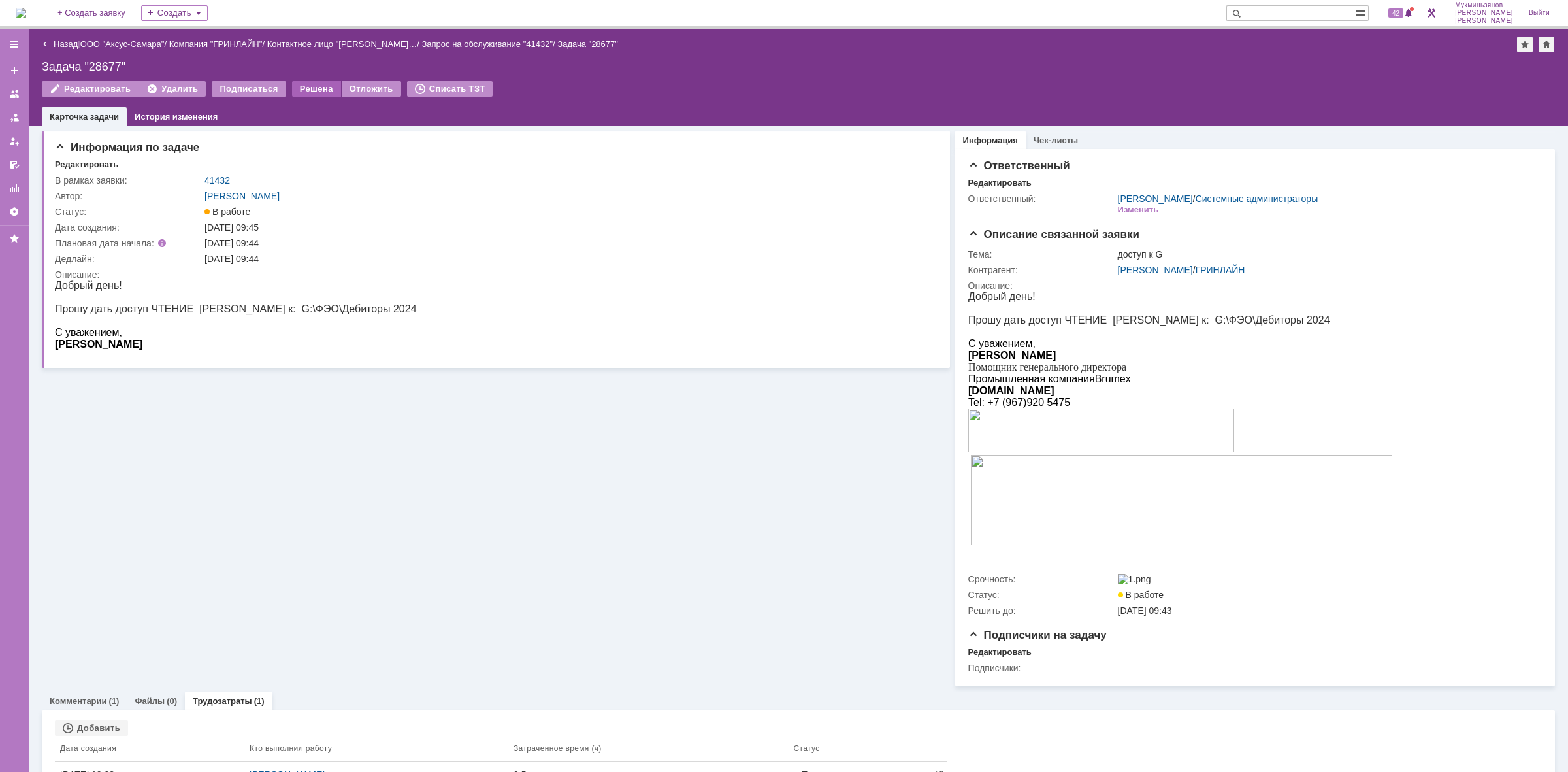
click at [299, 82] on div "Решена" at bounding box center [316, 89] width 49 height 16
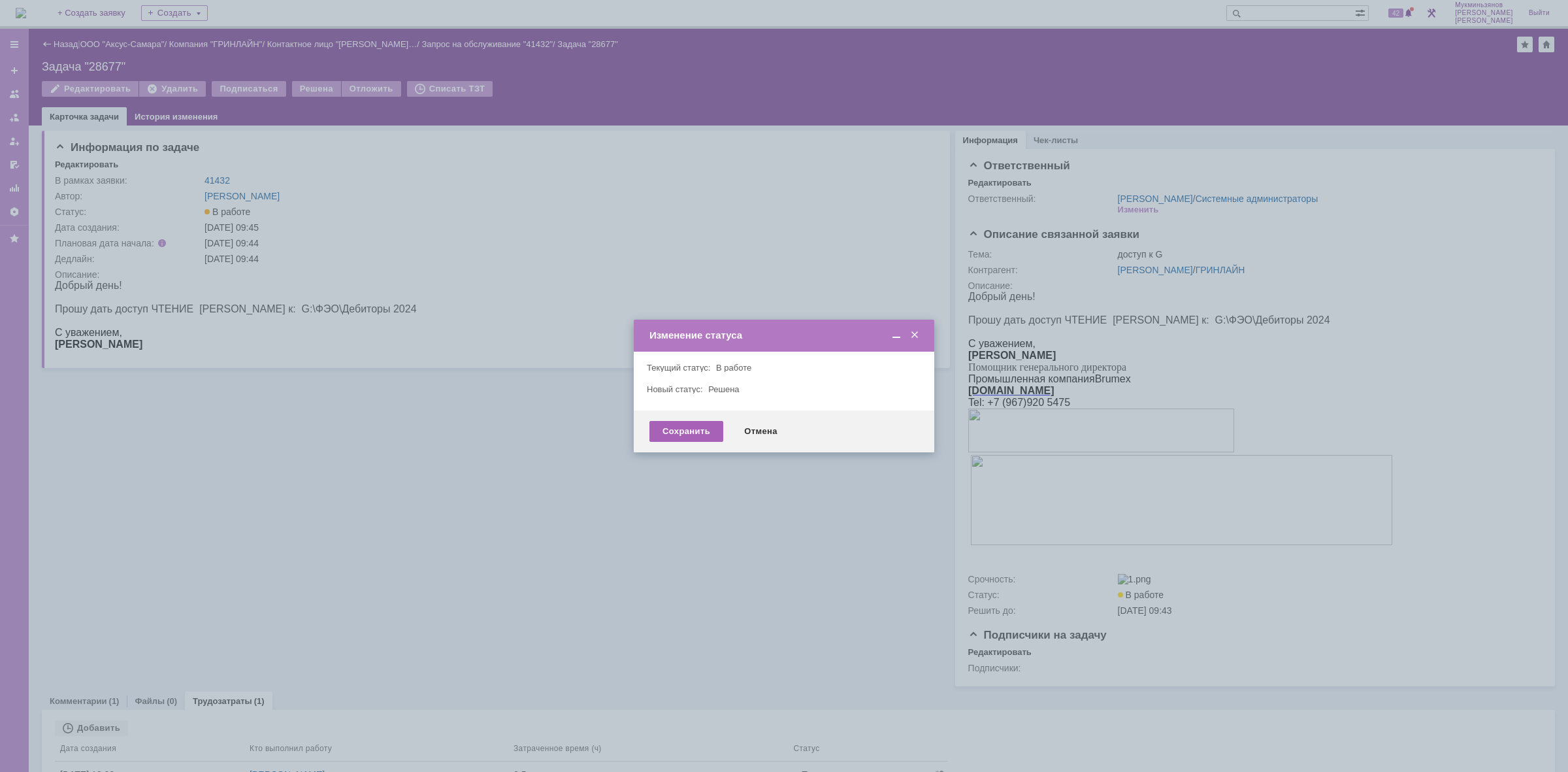
click at [697, 438] on div "Сохранить" at bounding box center [686, 431] width 73 height 21
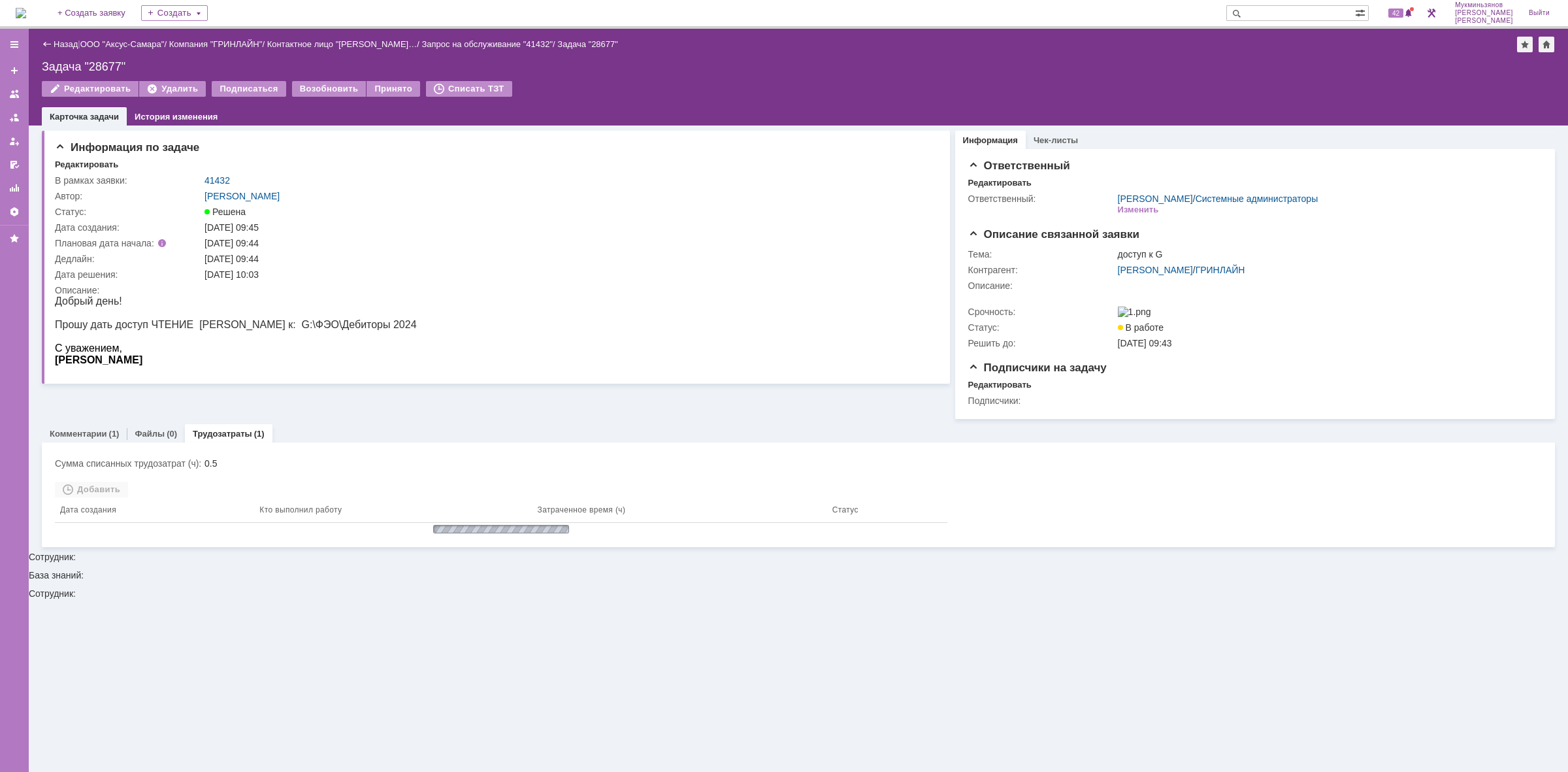
click at [26, 8] on img at bounding box center [21, 13] width 10 height 10
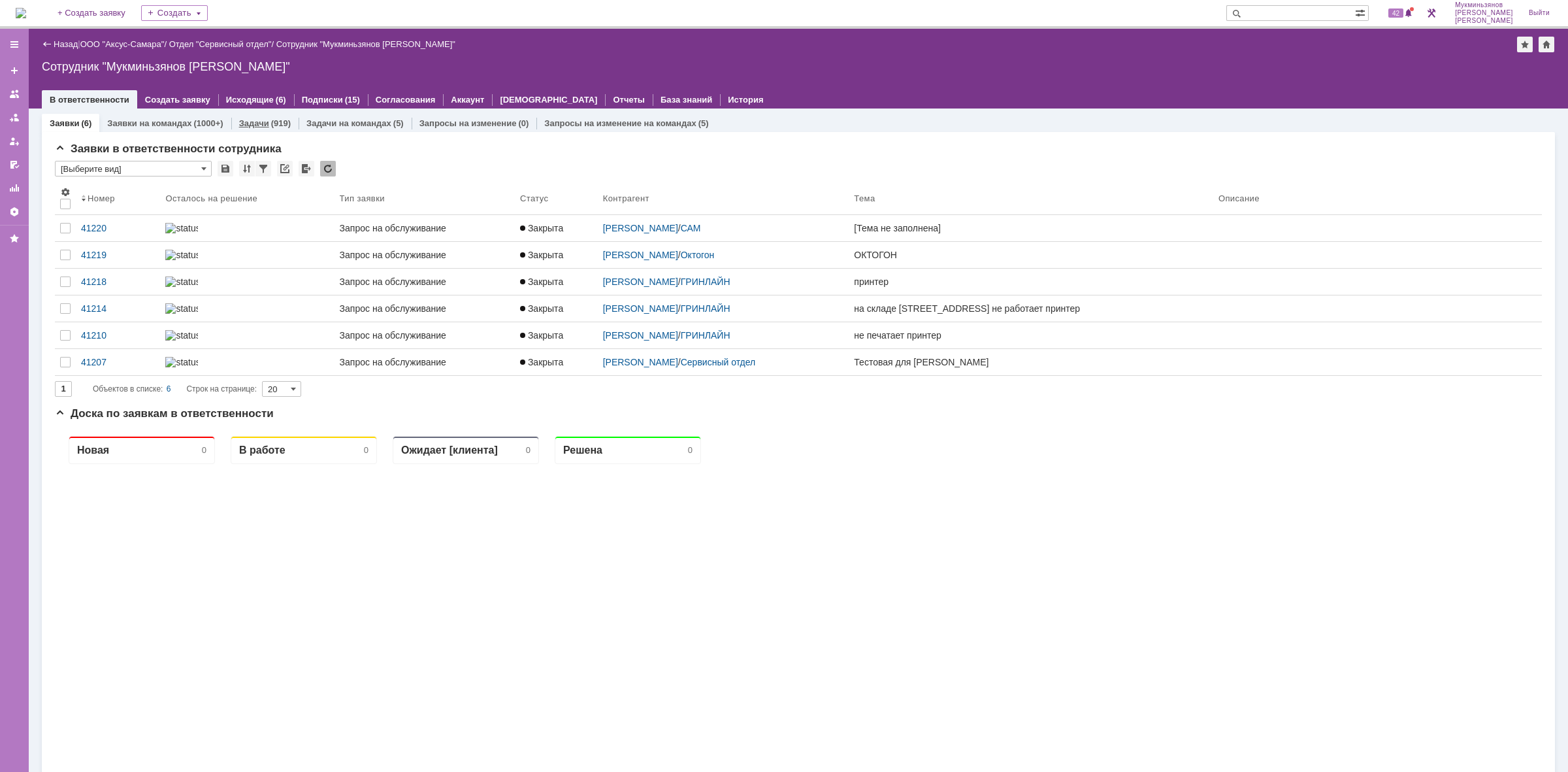
click at [273, 126] on div "(919)" at bounding box center [281, 122] width 19 height 10
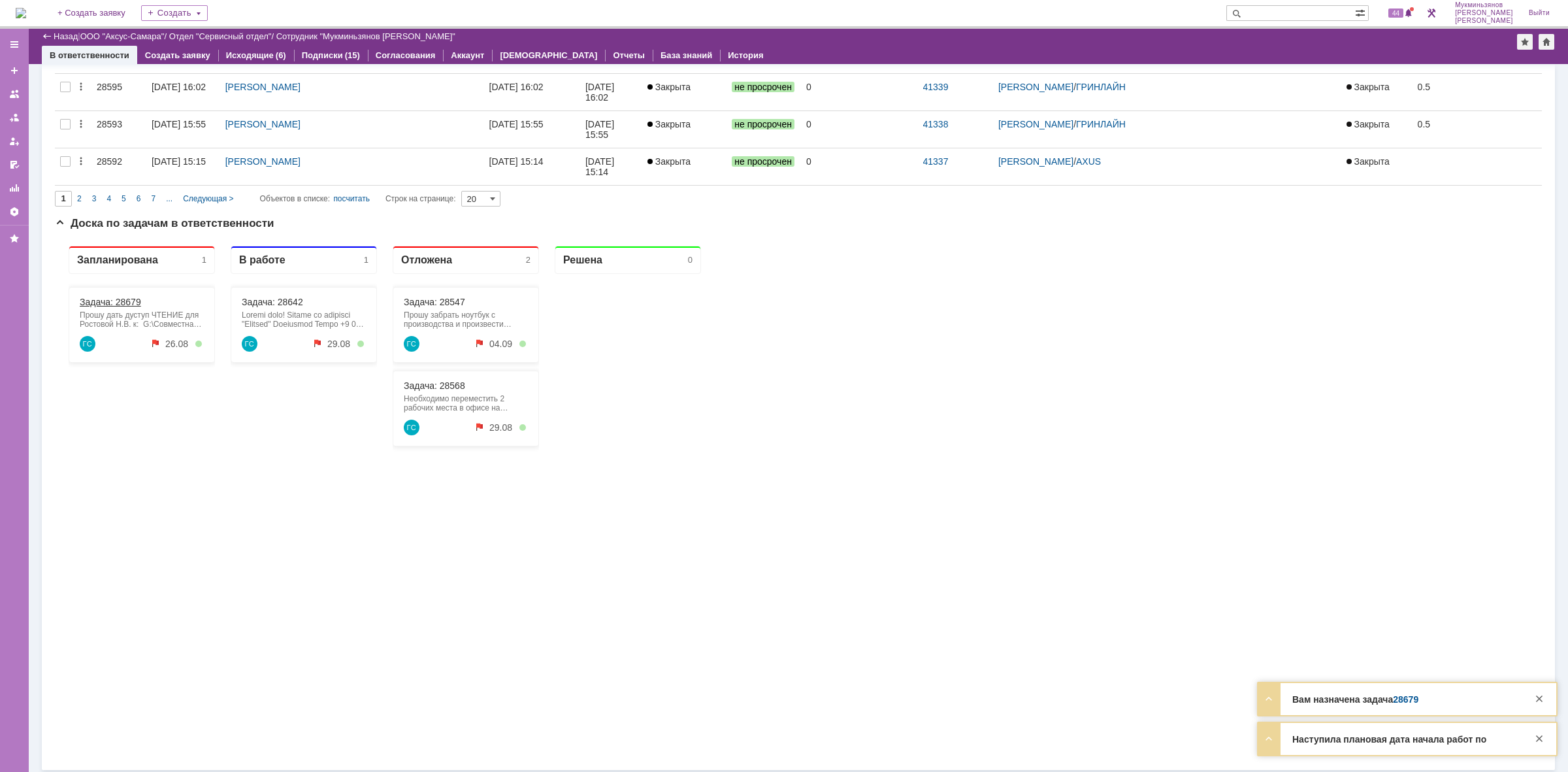
click at [135, 303] on link "Задача: 28679" at bounding box center [110, 302] width 61 height 10
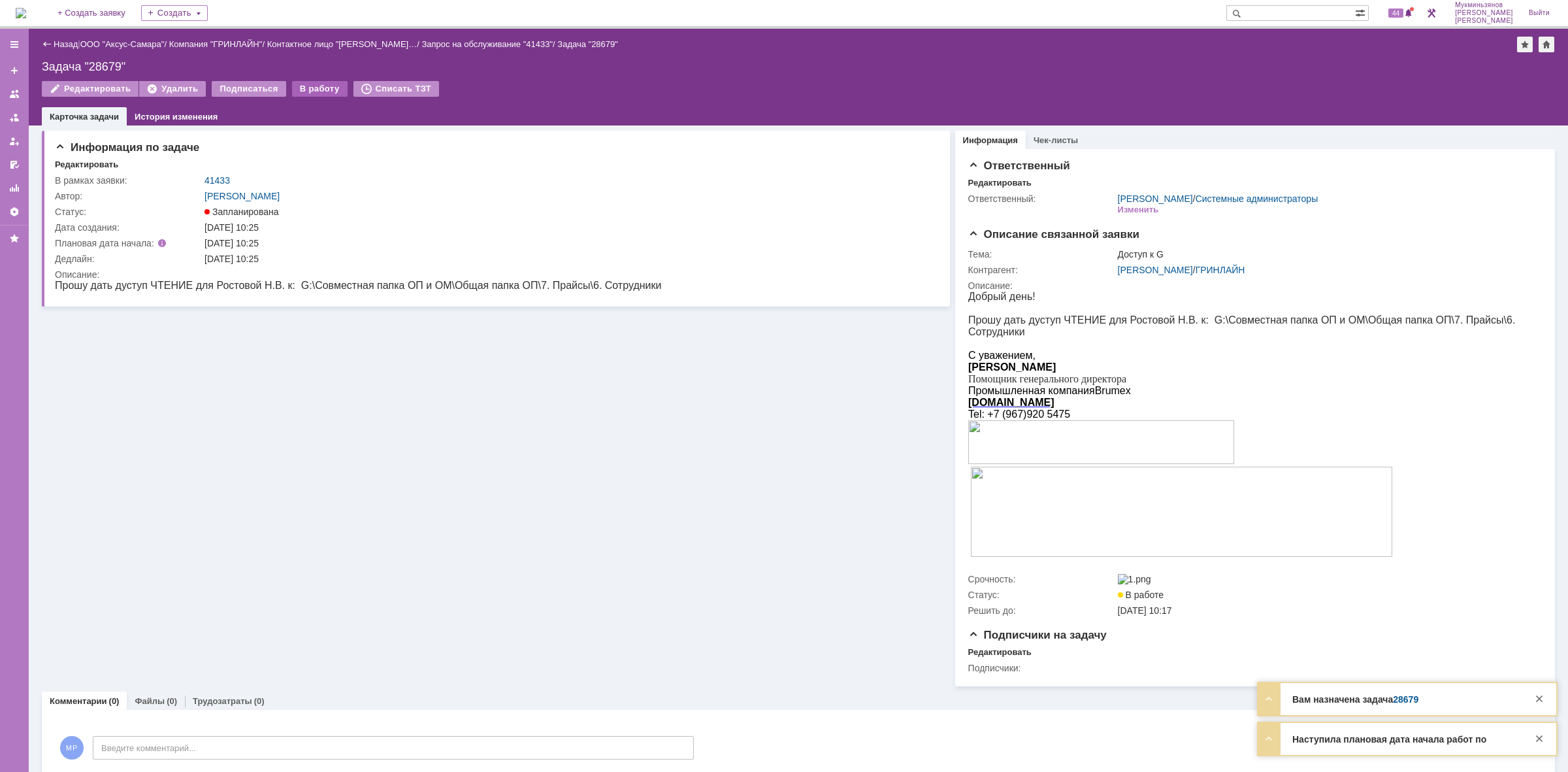
click at [309, 81] on div "В работу" at bounding box center [320, 89] width 56 height 16
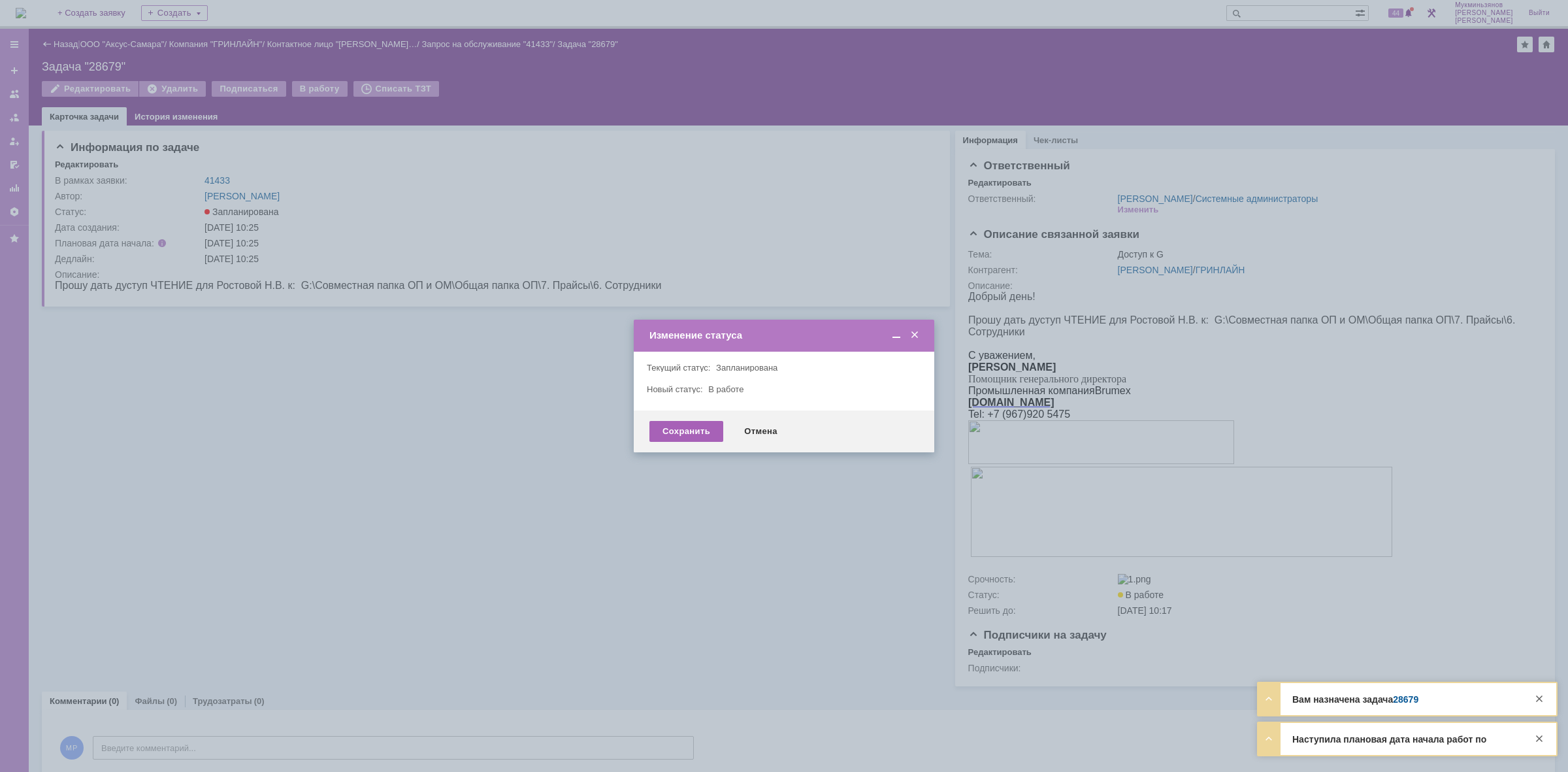
click at [707, 431] on div "Сохранить" at bounding box center [686, 431] width 73 height 21
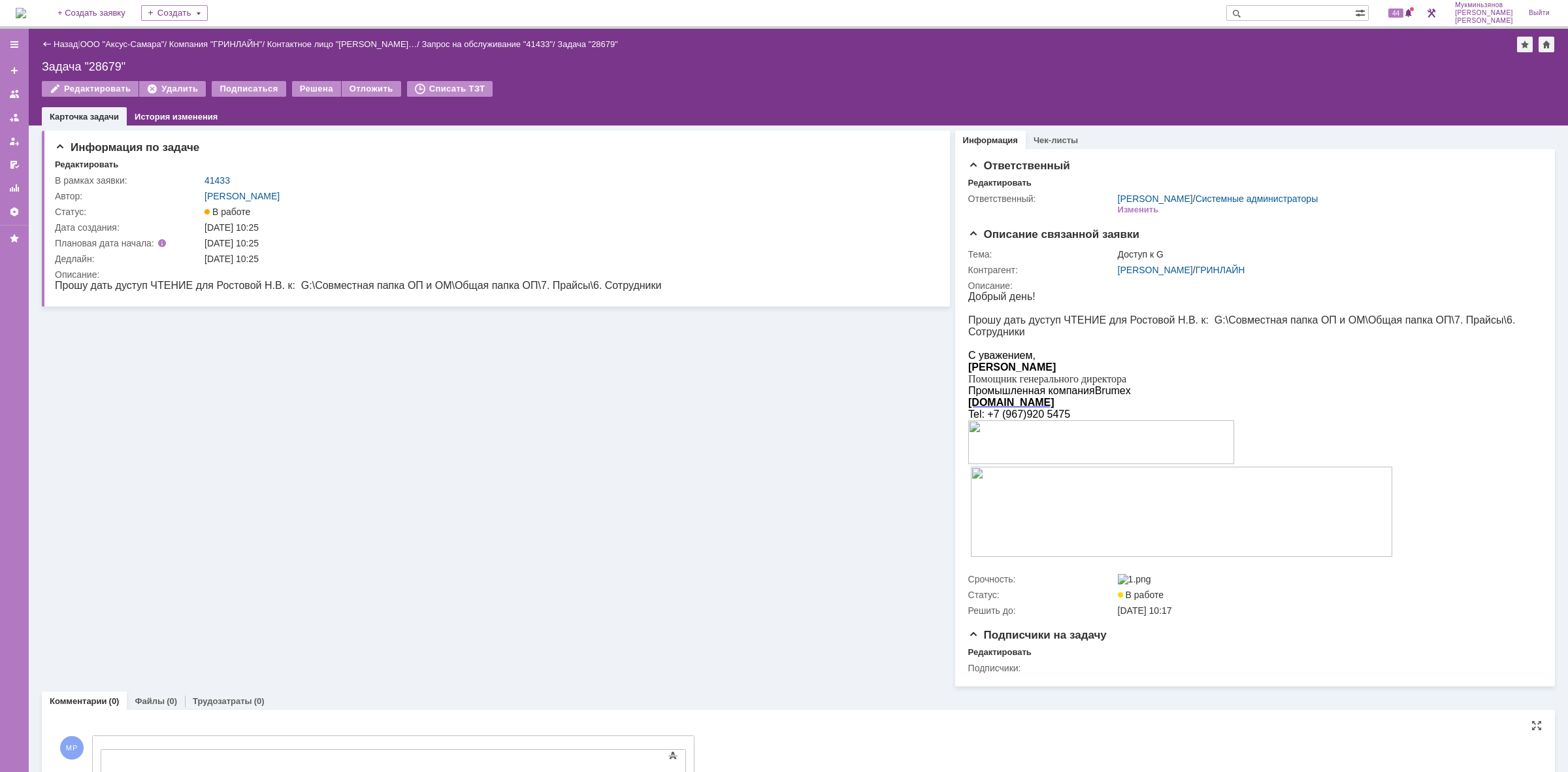
click at [213, 755] on iframe at bounding box center [207, 760] width 196 height 22
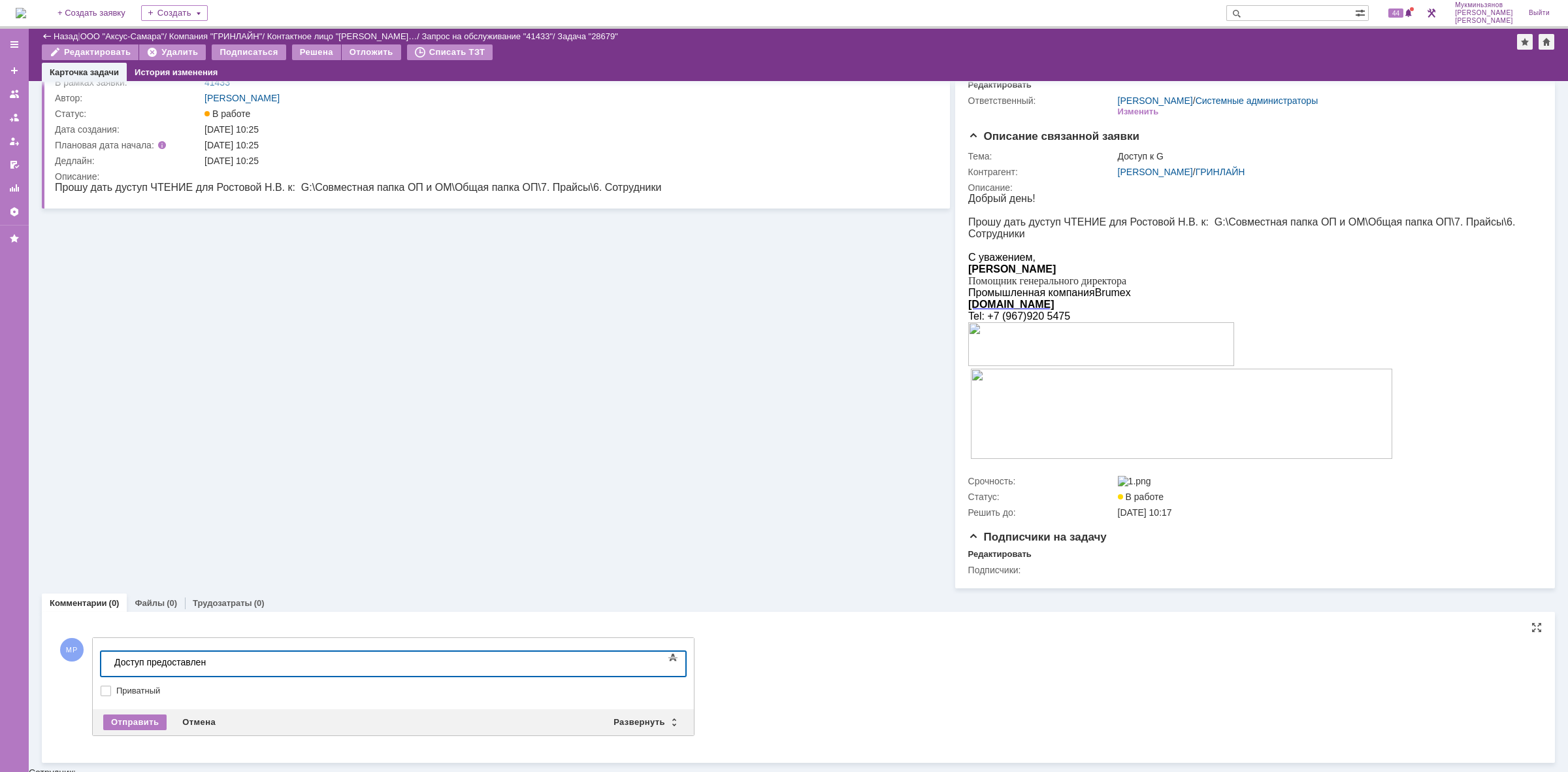
scroll to position [53, 0]
click at [152, 719] on div "Отправить" at bounding box center [135, 723] width 64 height 16
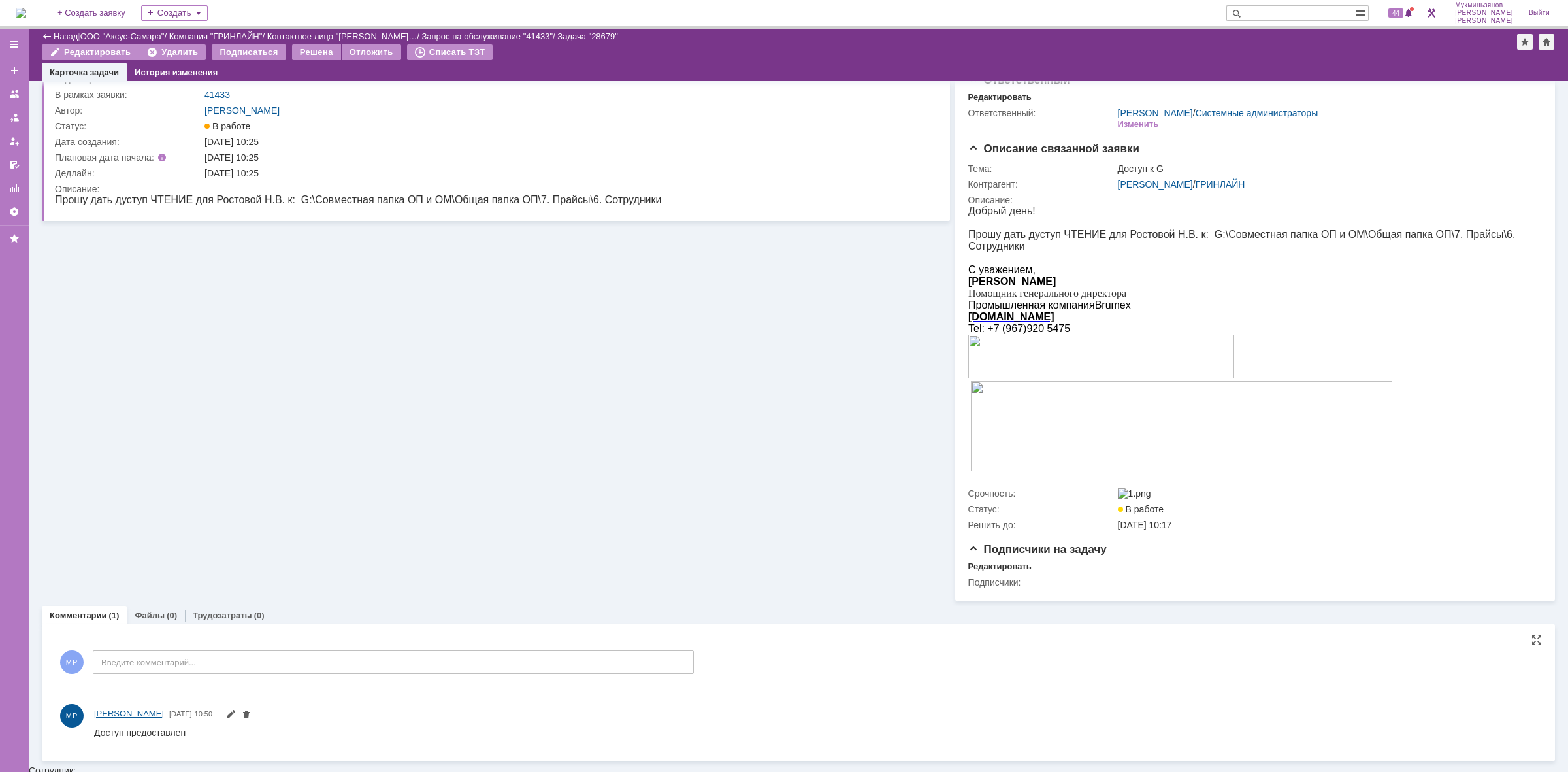
scroll to position [40, 0]
drag, startPoint x: 186, startPoint y: 732, endPoint x: 77, endPoint y: 736, distance: 109.1
click at [94, 736] on html "Доступ предоставлен" at bounding box center [808, 733] width 1429 height 11
copy div "Доступ предоставлен"
click at [227, 625] on div "Трудозатраты (0)" at bounding box center [229, 616] width 87 height 19
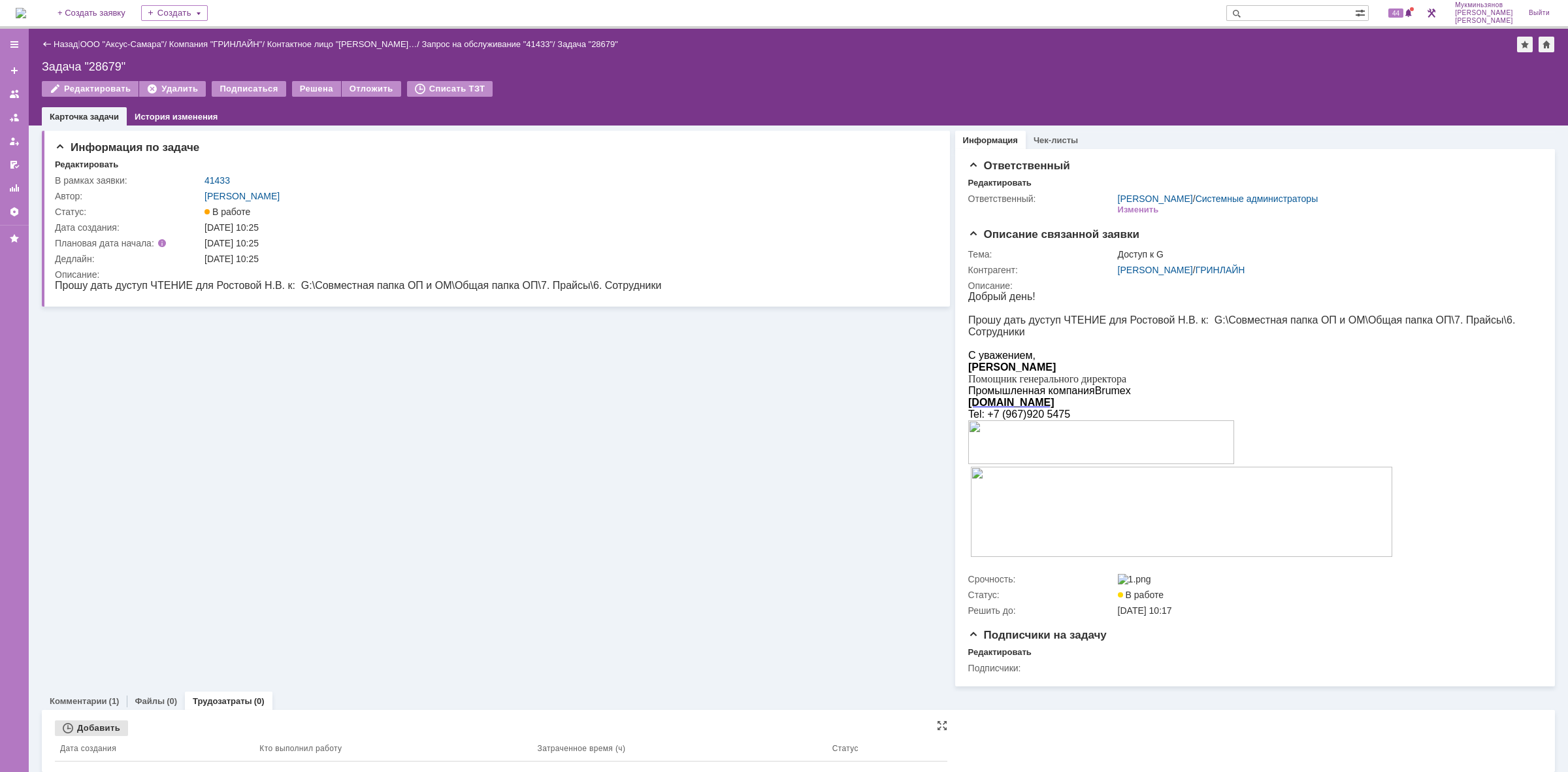
scroll to position [10, 0]
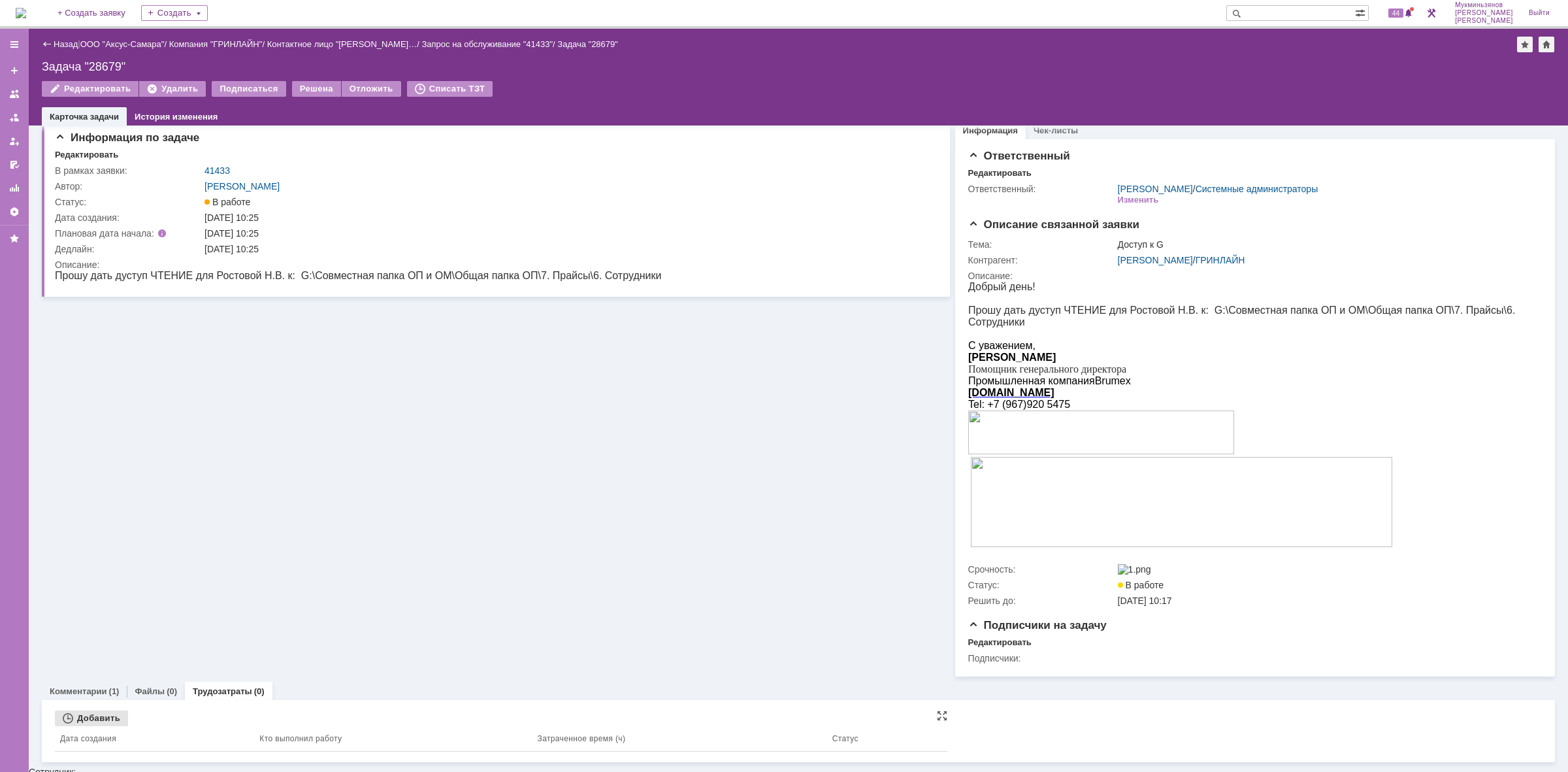
click at [103, 716] on div "Добавить" at bounding box center [92, 718] width 73 height 16
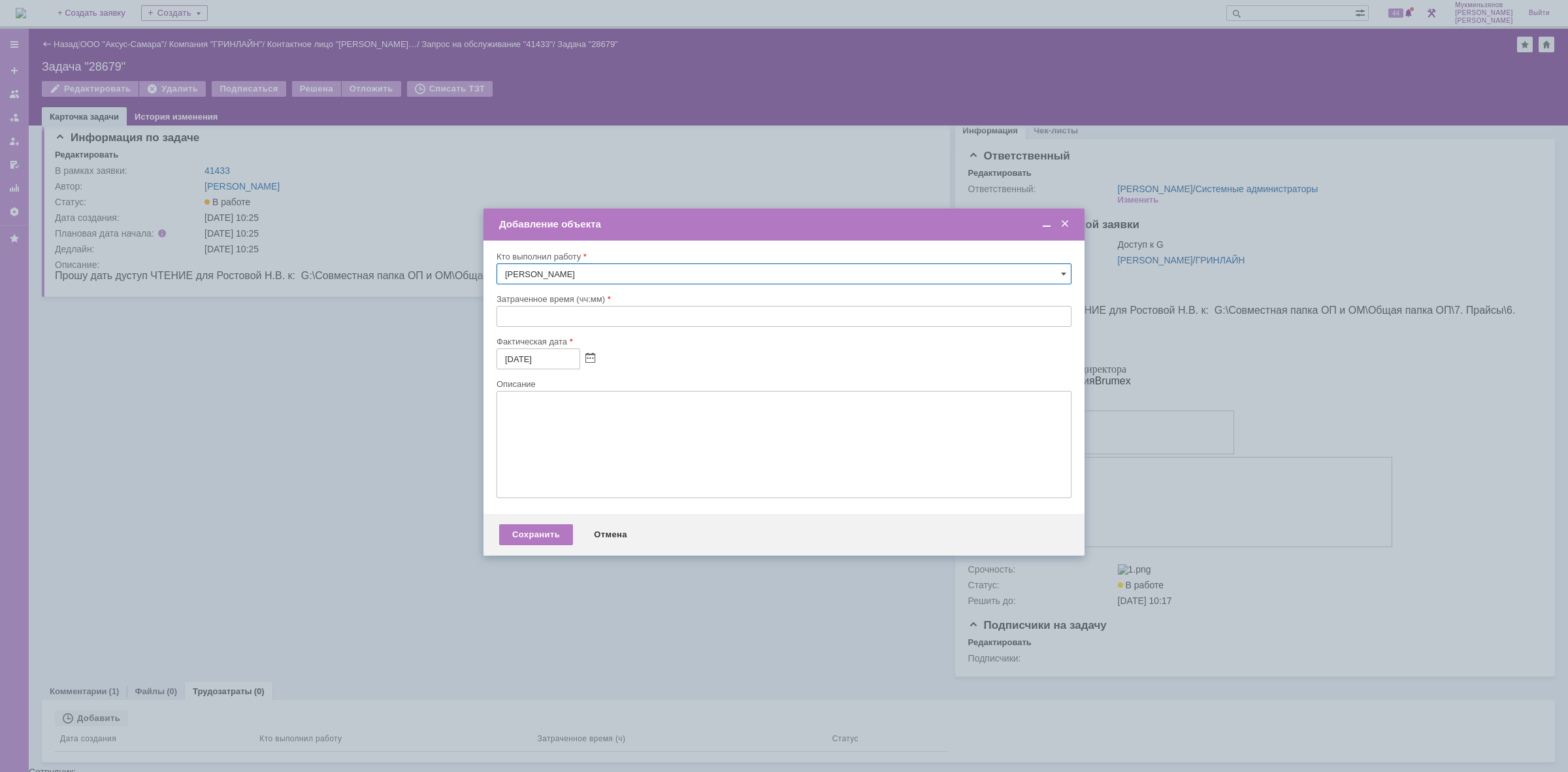
click at [521, 324] on input "text" at bounding box center [784, 316] width 575 height 21
type input "00:30"
click at [605, 415] on textarea at bounding box center [784, 444] width 575 height 108
paste textarea "Доступ предоставлен"
type textarea "Доступ предоставлен"
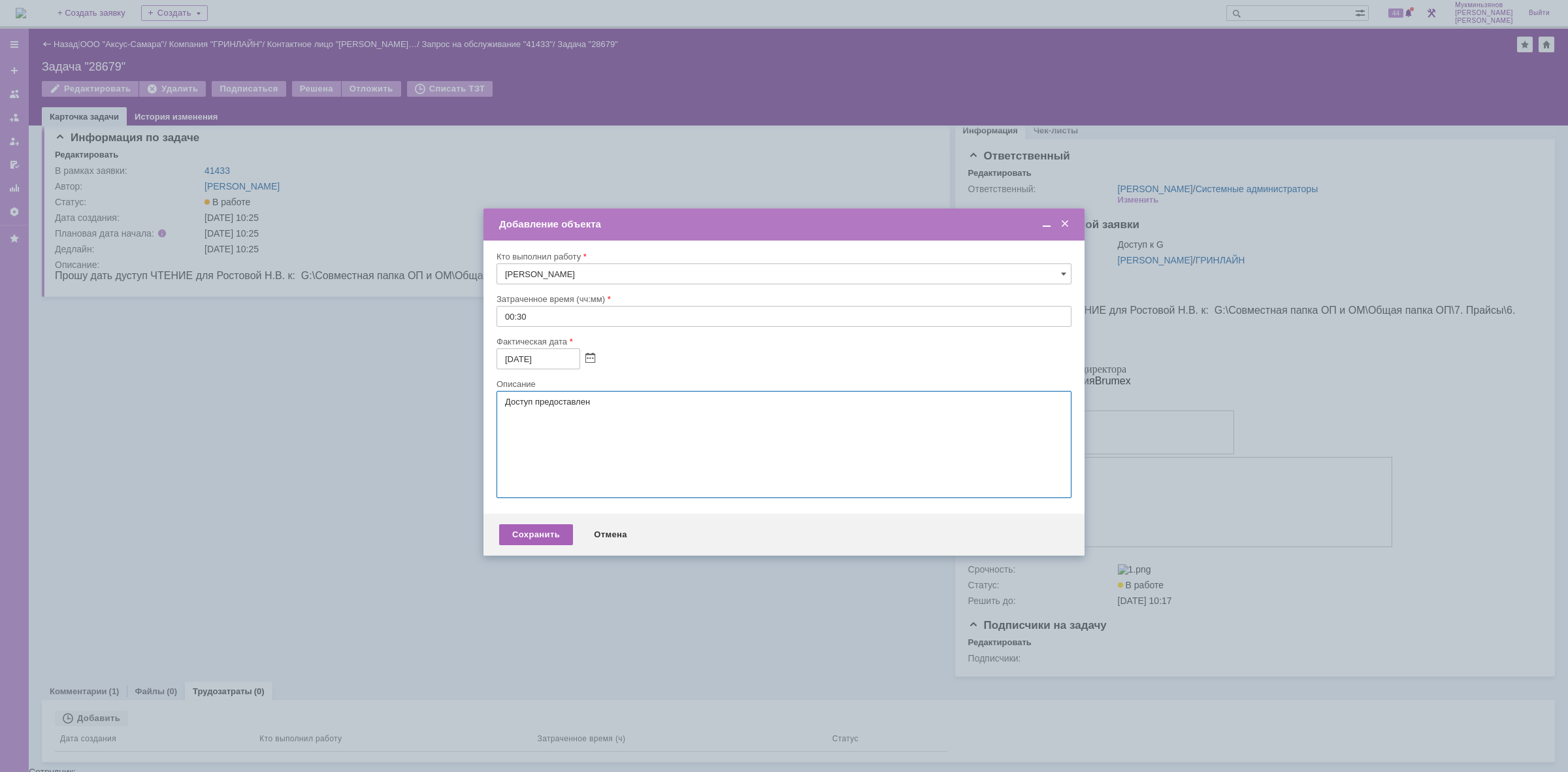
click at [529, 545] on div "Сохранить" at bounding box center [536, 534] width 73 height 21
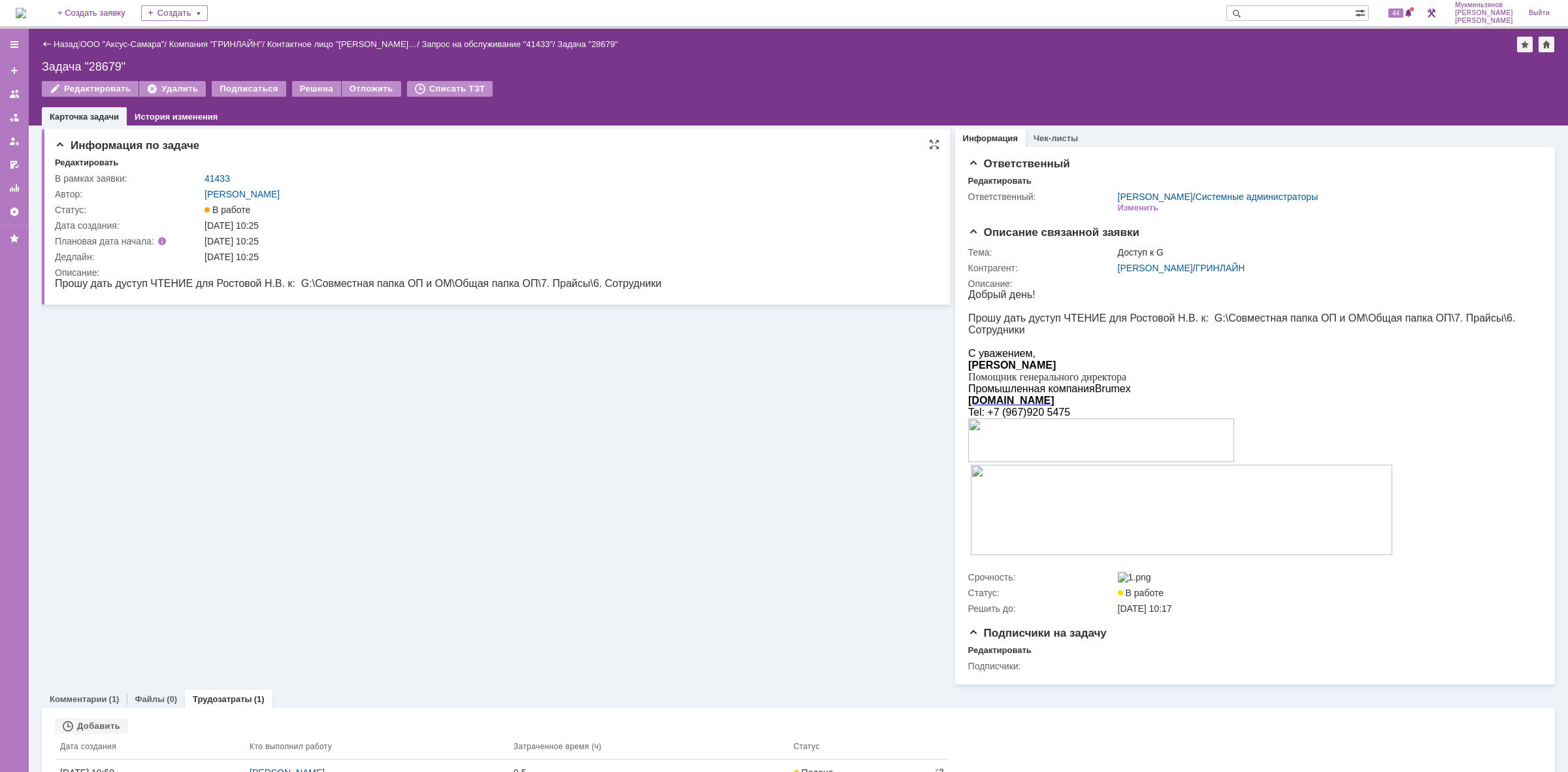
scroll to position [0, 0]
click at [295, 89] on div "Решена" at bounding box center [316, 89] width 49 height 16
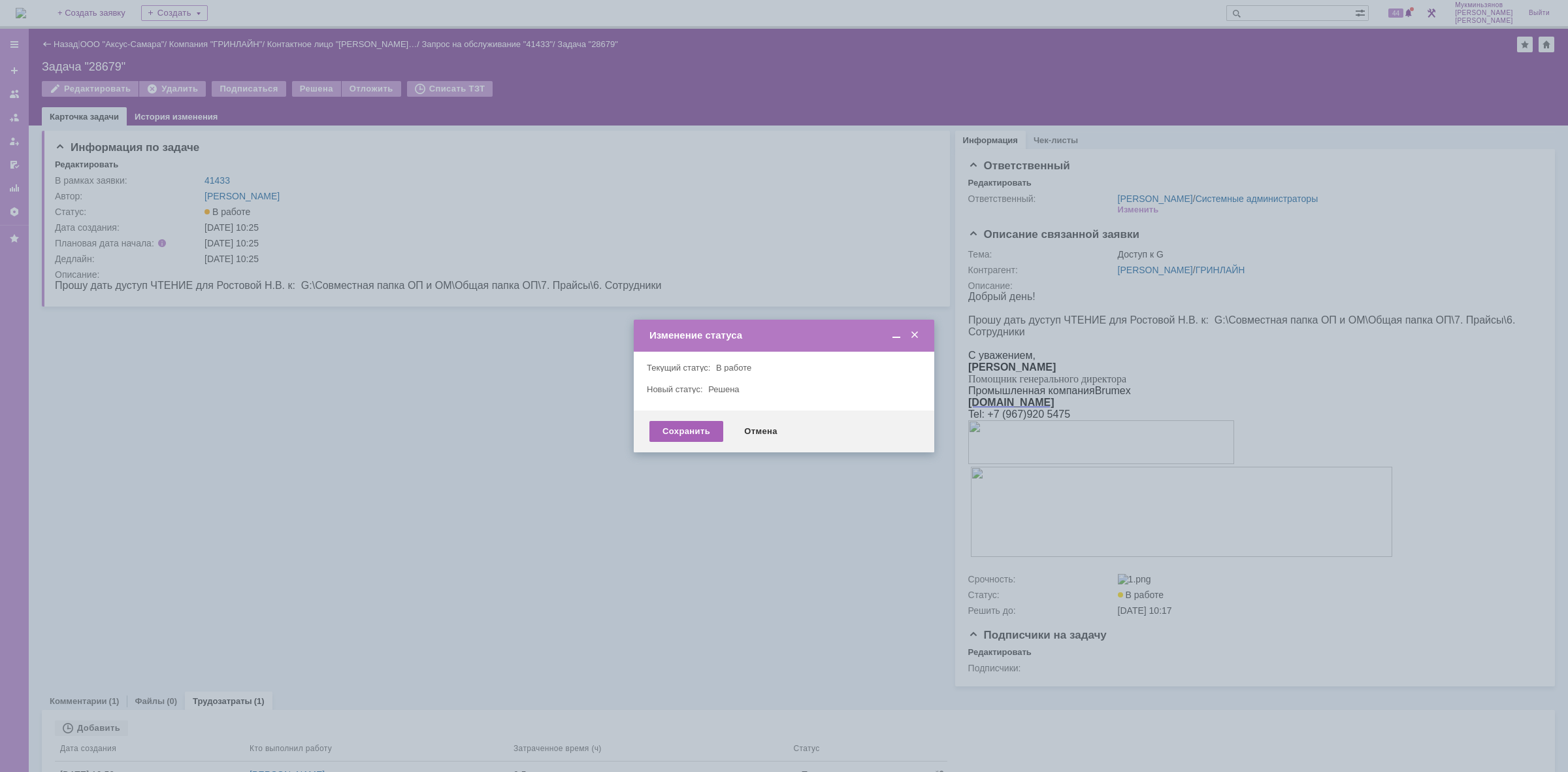
click at [681, 430] on div "Сохранить" at bounding box center [686, 431] width 73 height 21
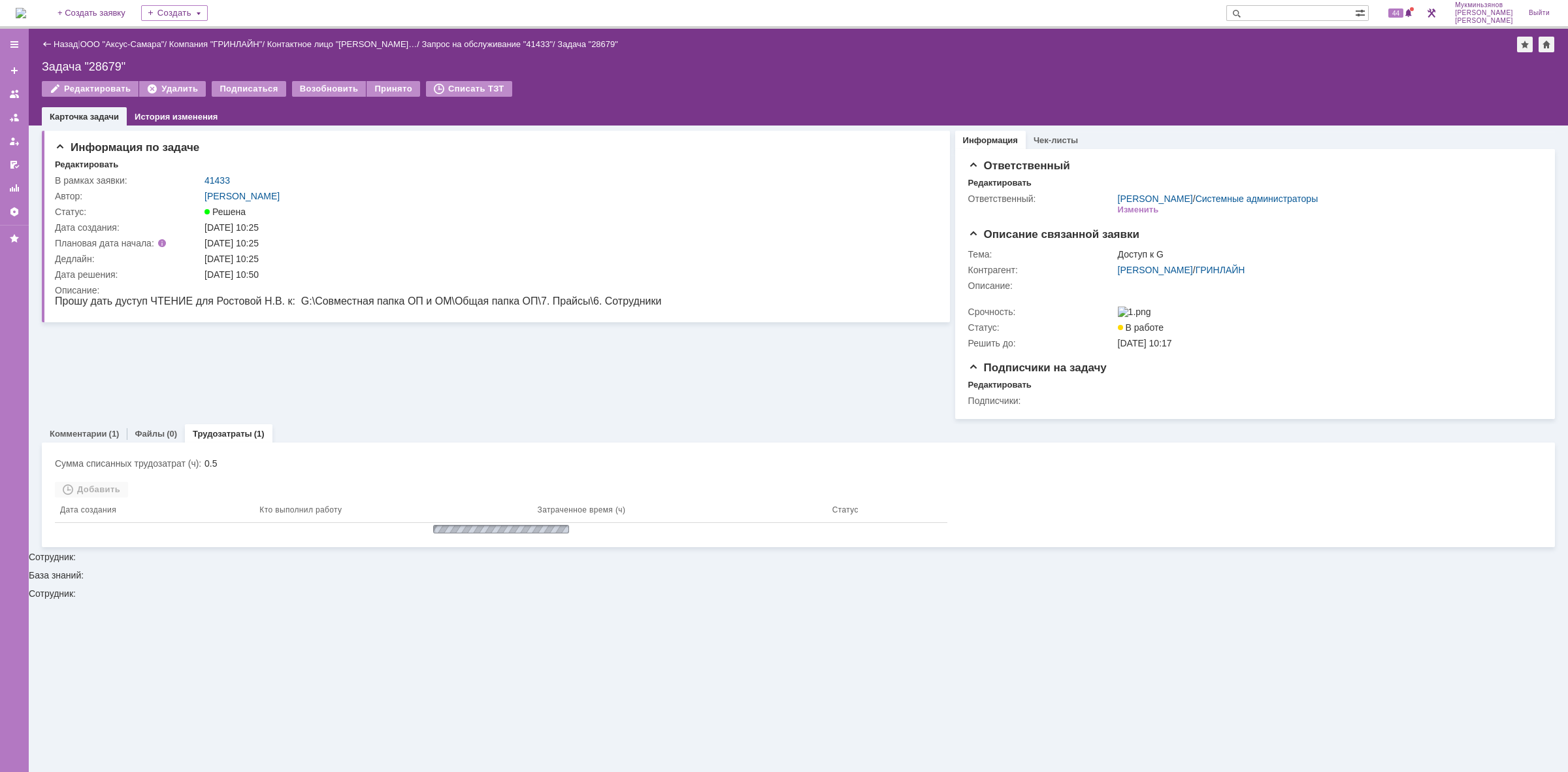
click at [26, 11] on img at bounding box center [21, 13] width 10 height 10
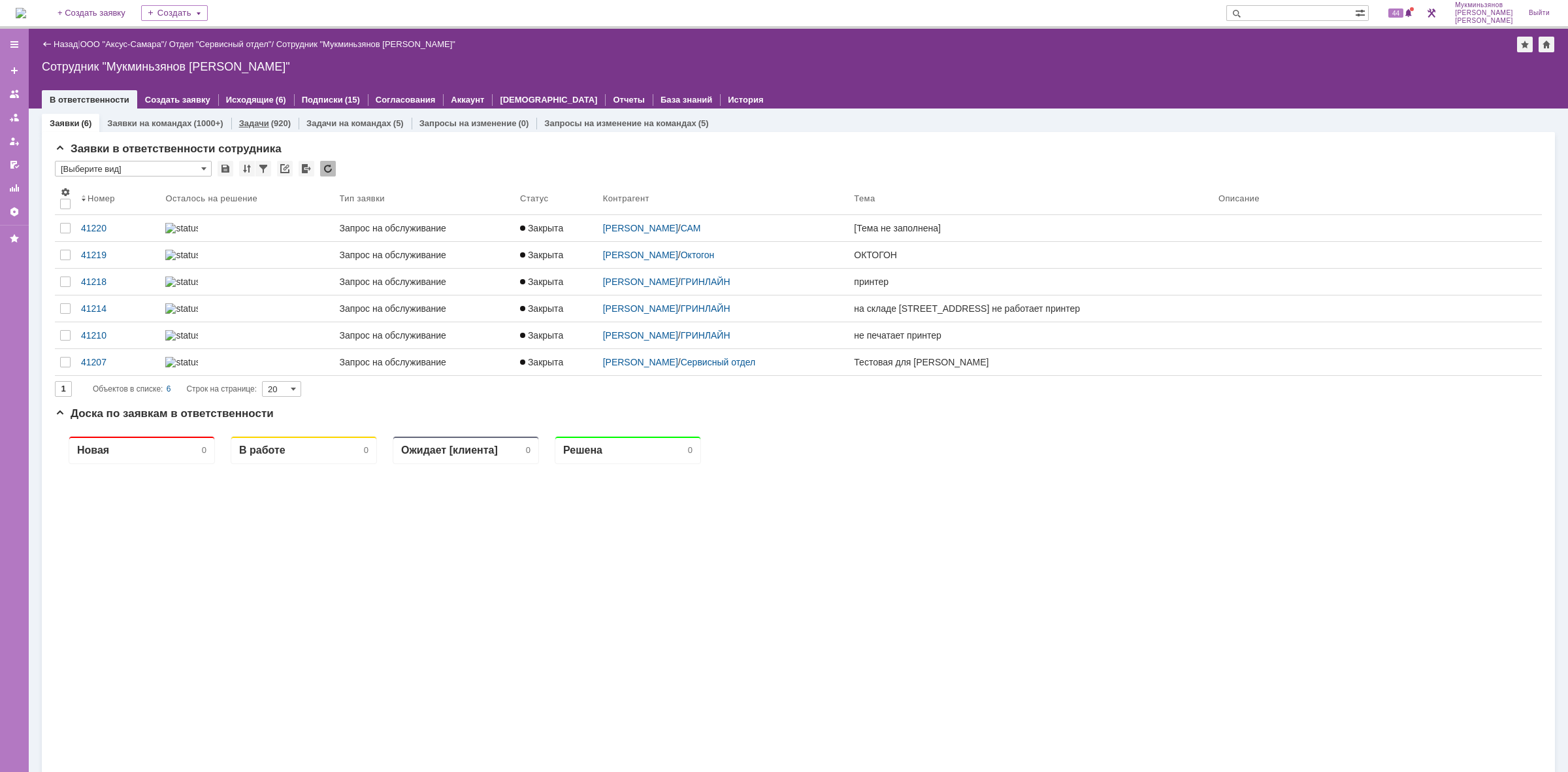
drag, startPoint x: 249, startPoint y: 125, endPoint x: 259, endPoint y: 130, distance: 11.2
click at [250, 123] on link "Задачи" at bounding box center [254, 122] width 30 height 10
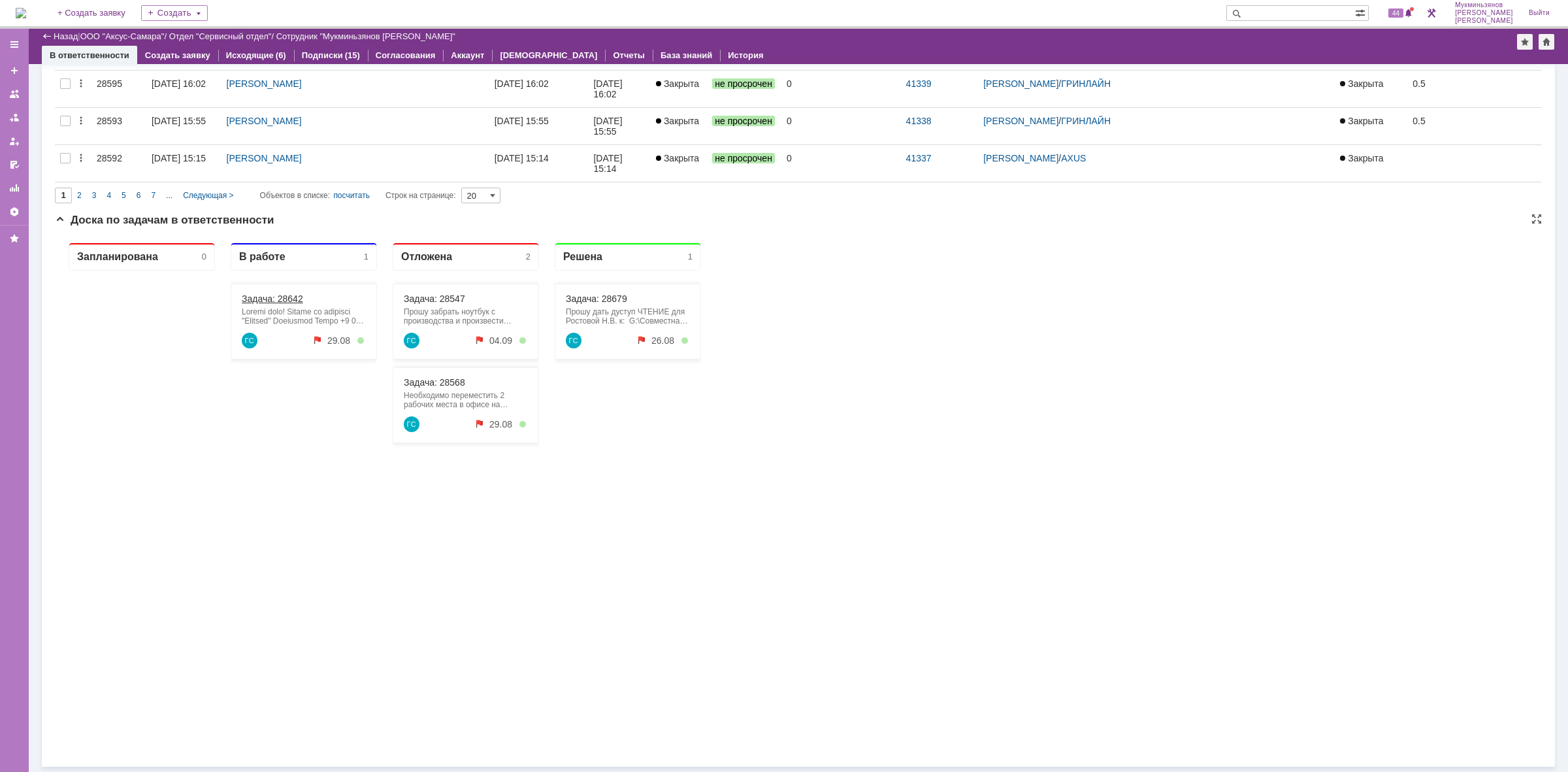
click at [282, 295] on link "Задача: 28642" at bounding box center [273, 299] width 61 height 10
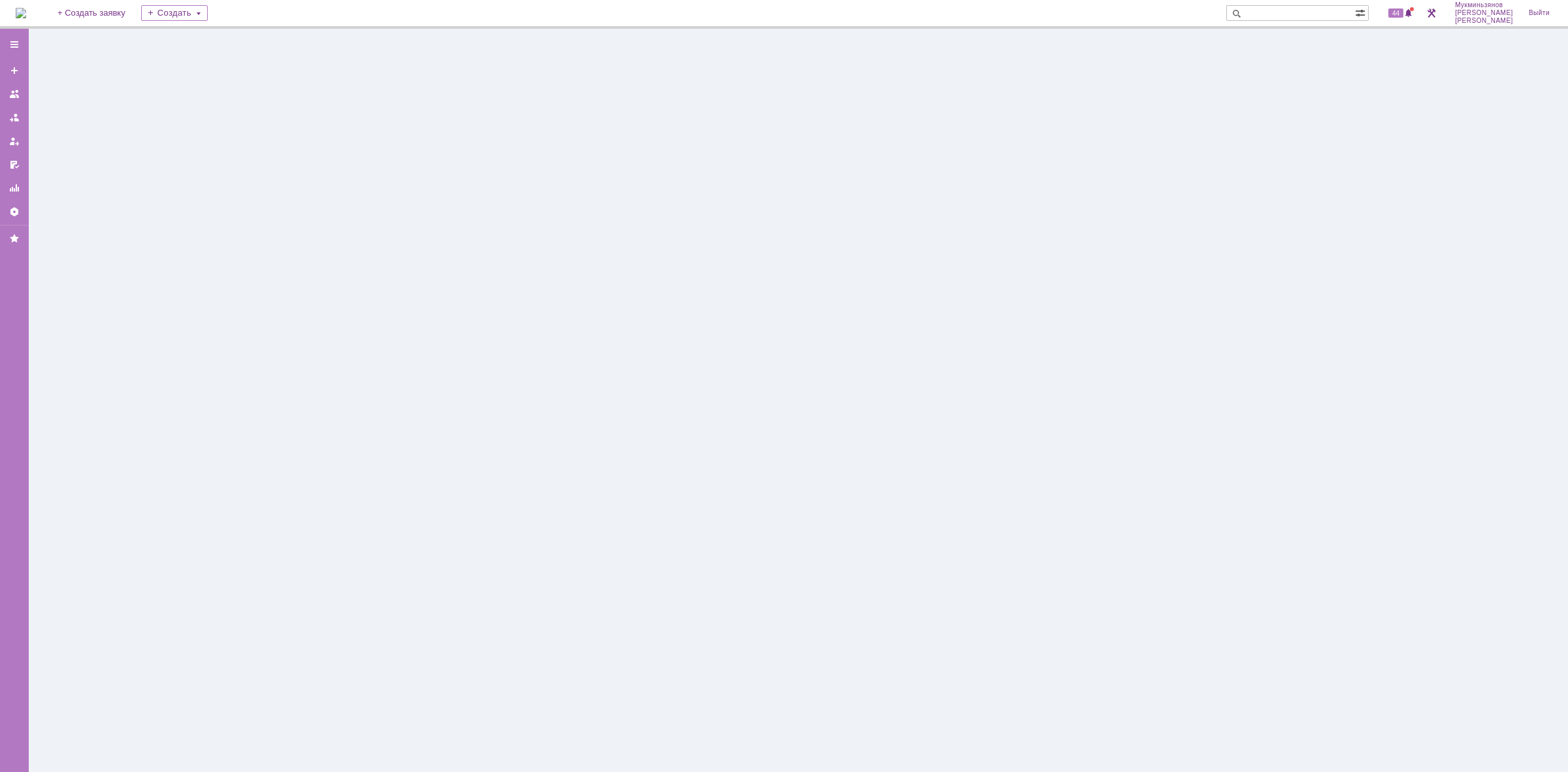
click at [26, 17] on img at bounding box center [21, 13] width 10 height 10
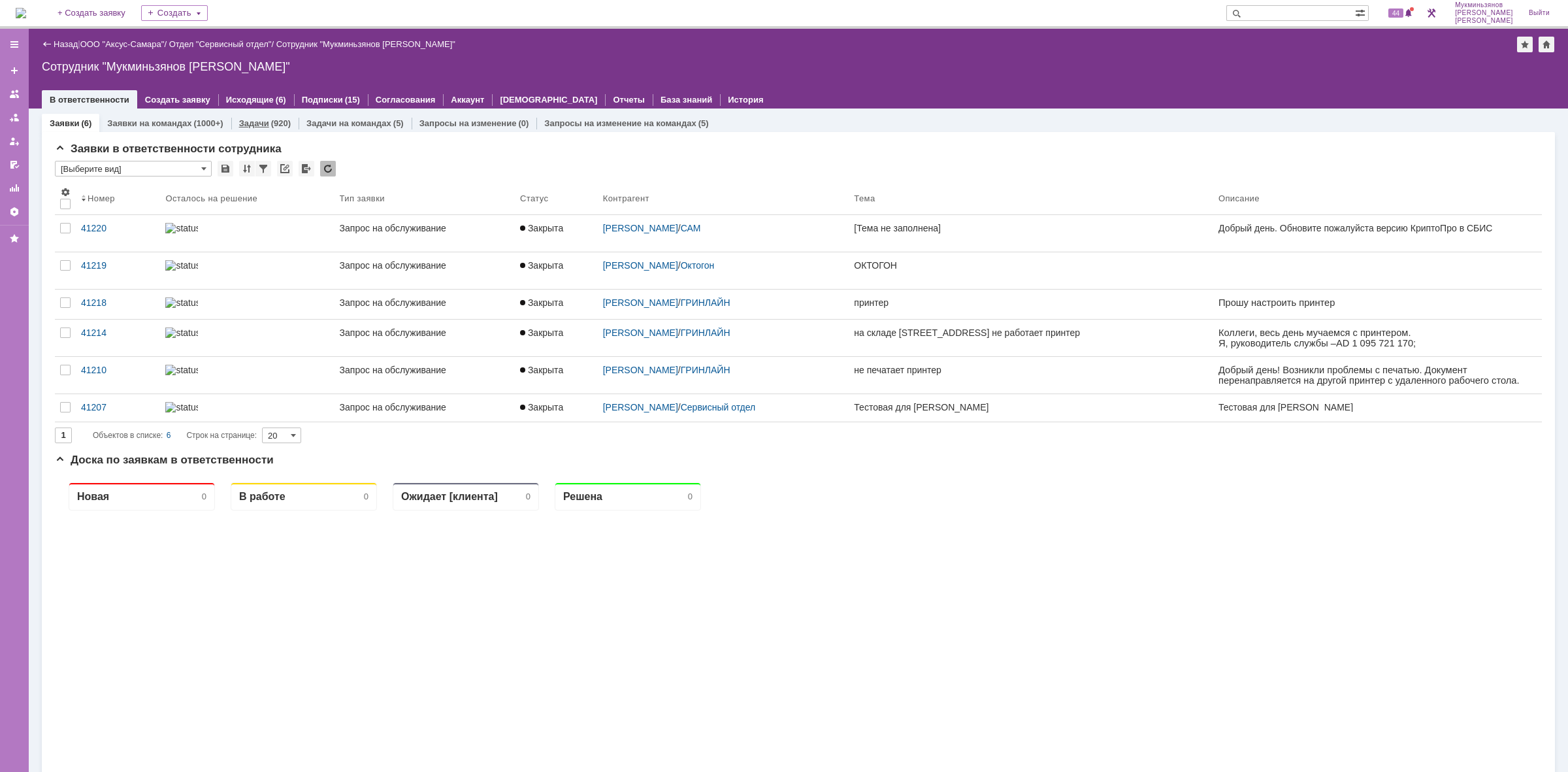
click at [252, 123] on link "Задачи" at bounding box center [254, 122] width 30 height 10
